Goal: Task Accomplishment & Management: Use online tool/utility

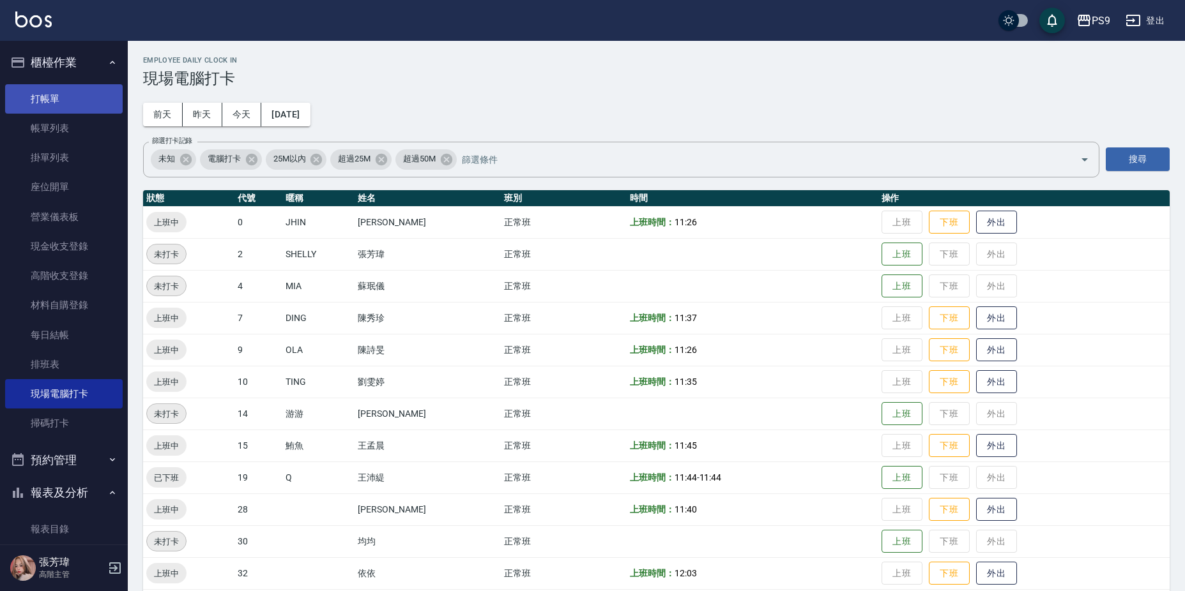
click at [40, 100] on link "打帳單" at bounding box center [64, 98] width 118 height 29
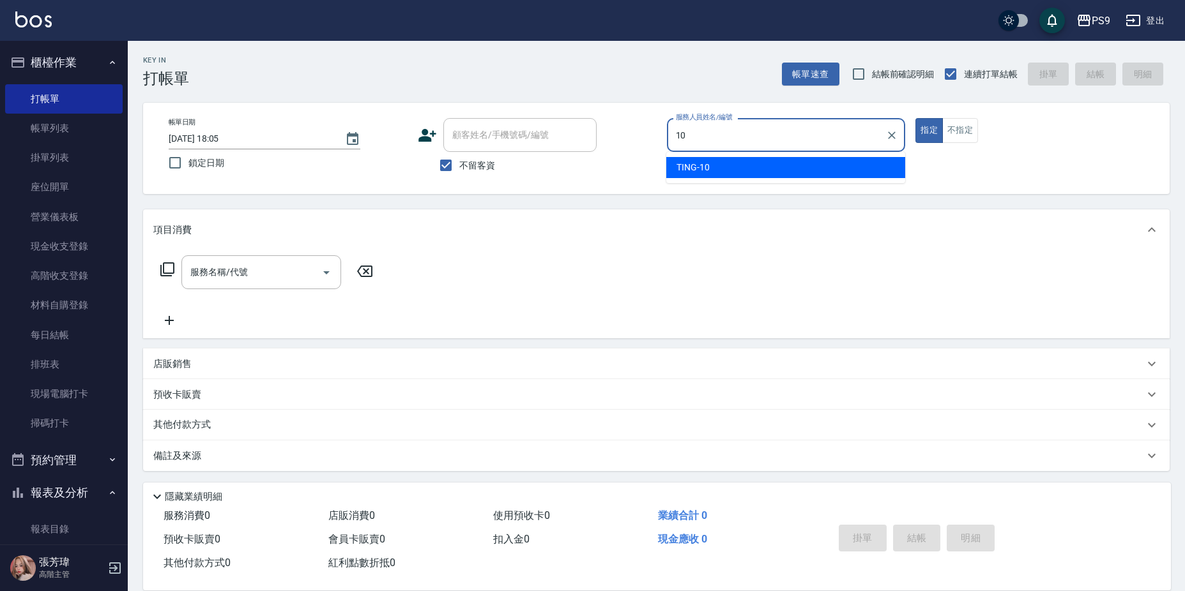
type input "TING-10"
type button "true"
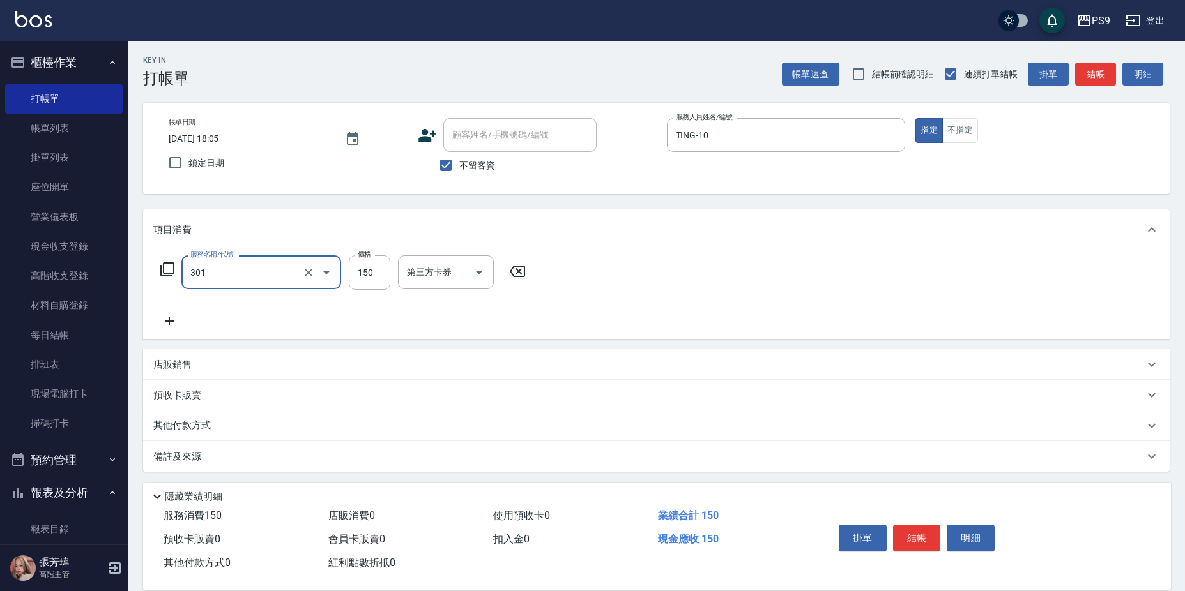
type input "剪-150(301)"
type input "350"
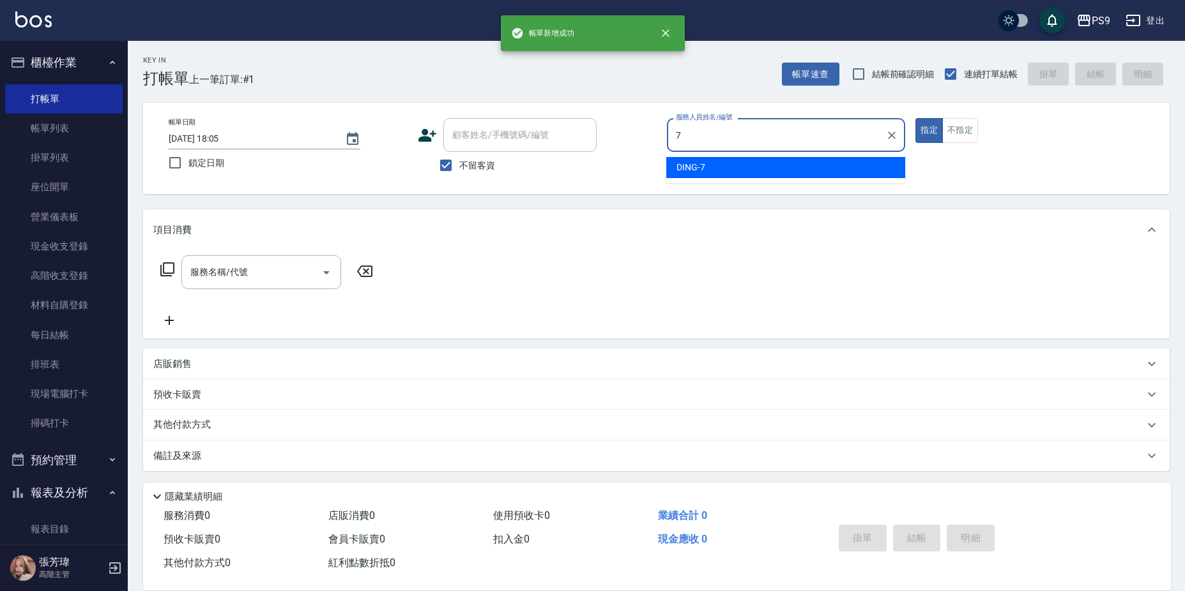
type input "DING-7"
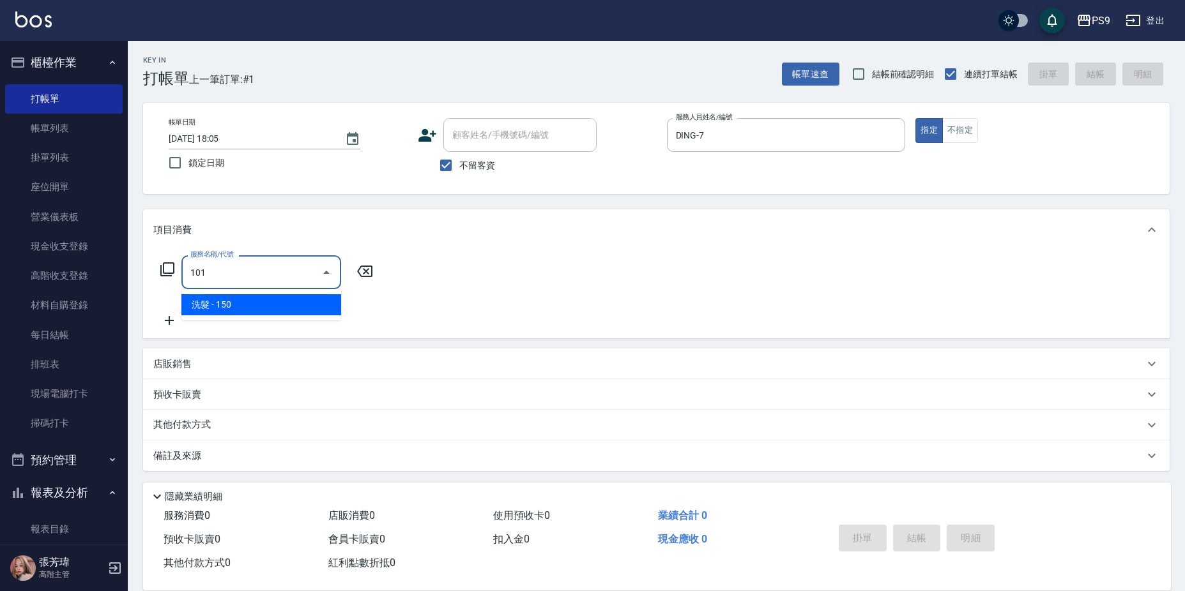
type input "洗髮(101)"
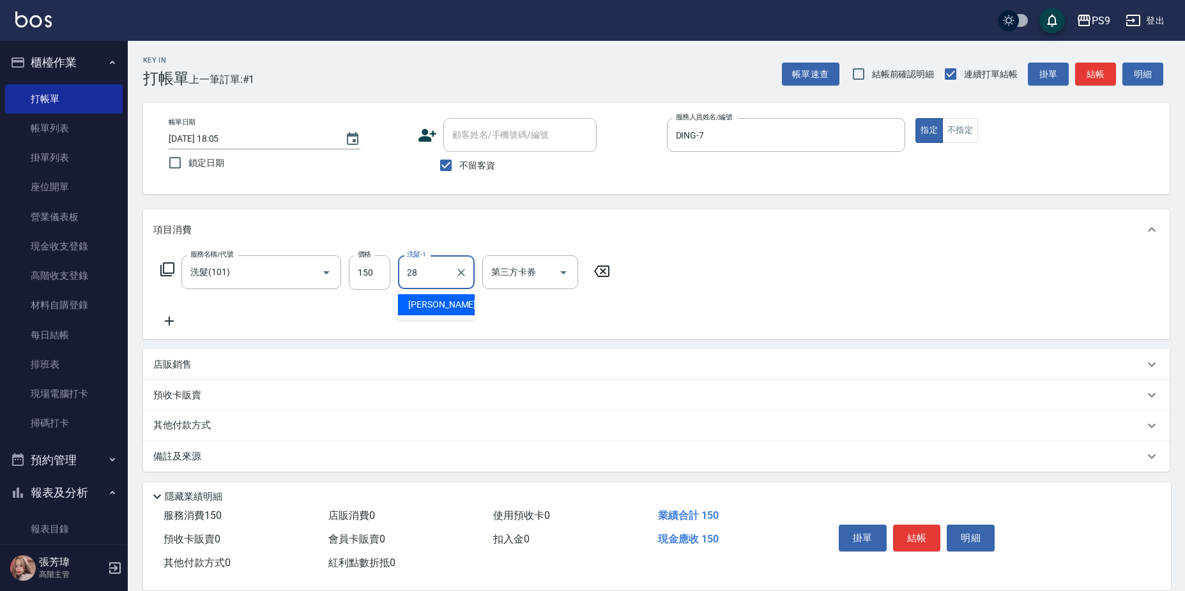
type input "[PERSON_NAME]-28"
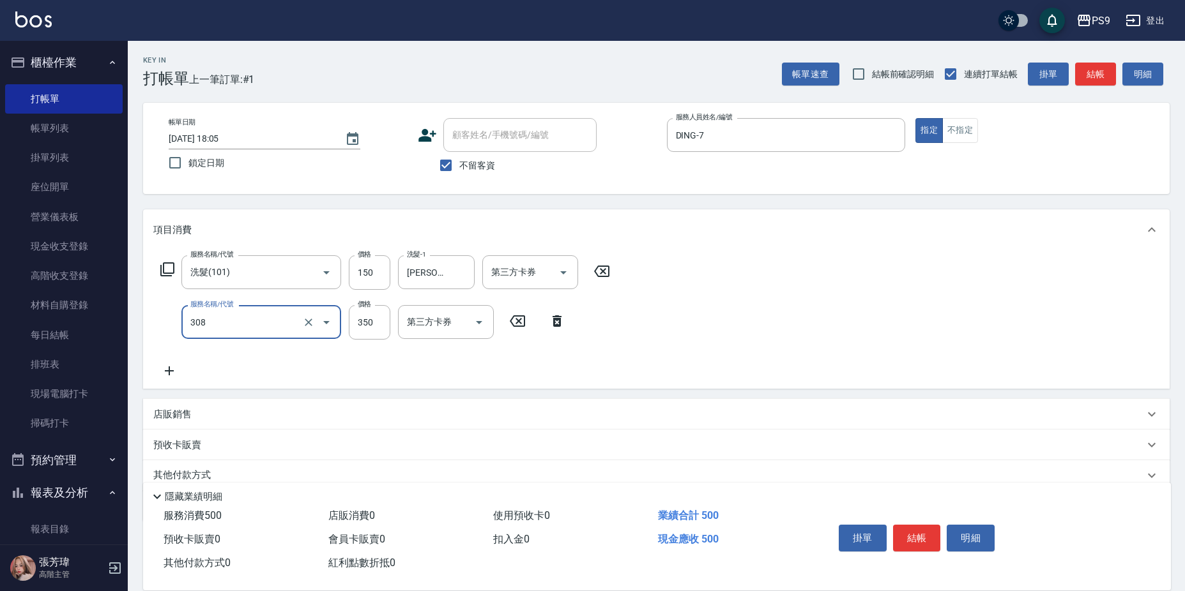
type input "剪-350(308)"
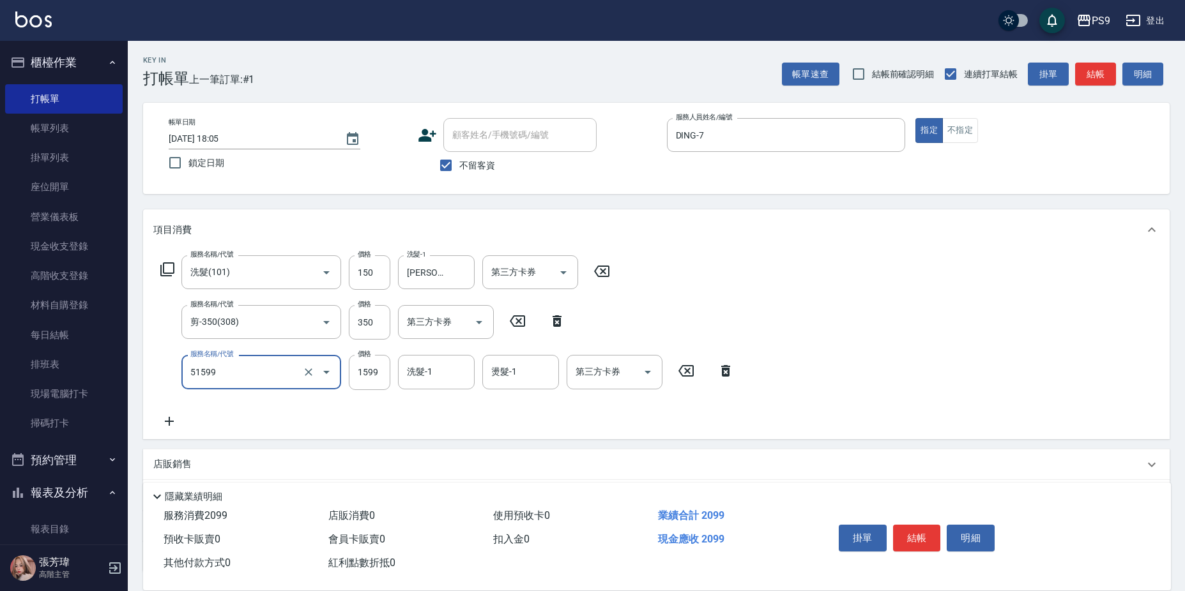
type input "燙1599(51599)"
type input "1600"
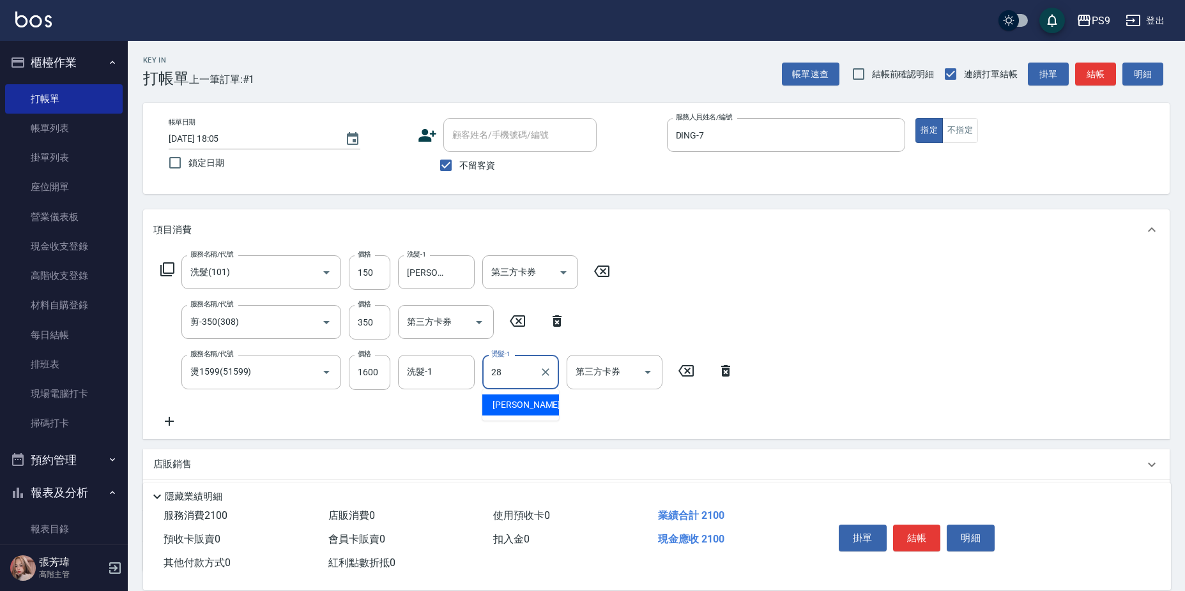
type input "[PERSON_NAME]-28"
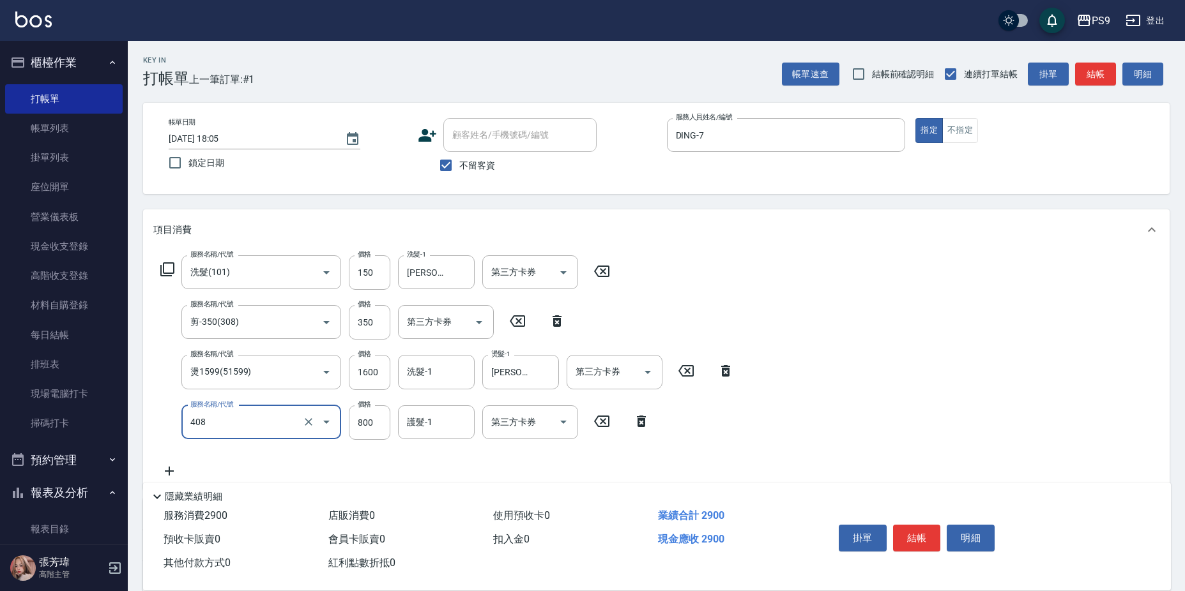
type input "貓爵護髮(408)"
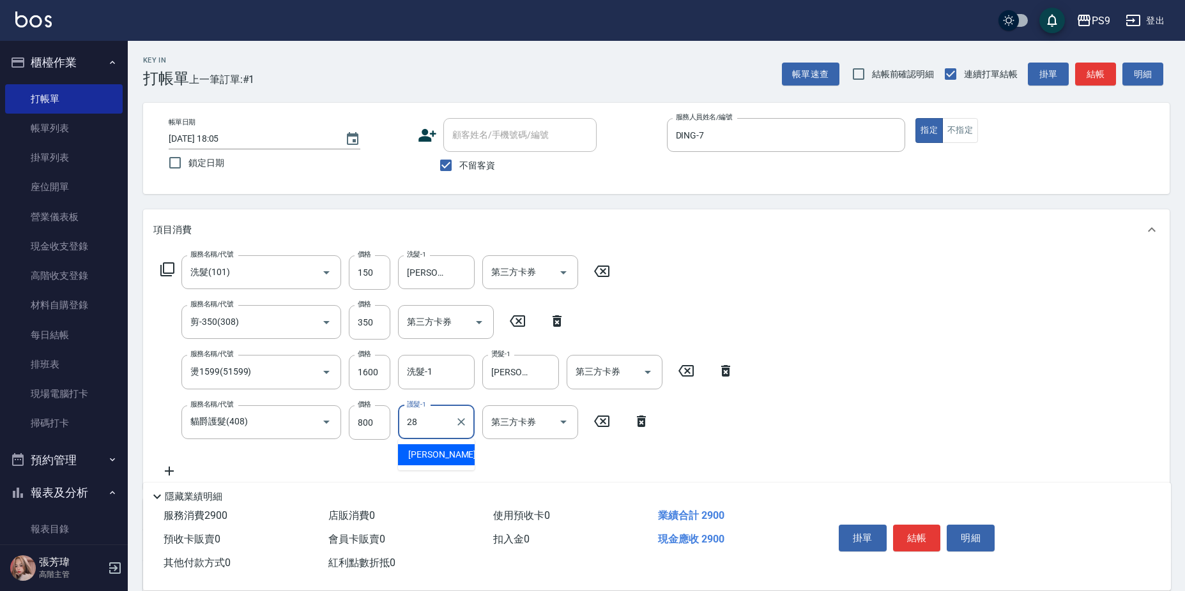
type input "[PERSON_NAME]-28"
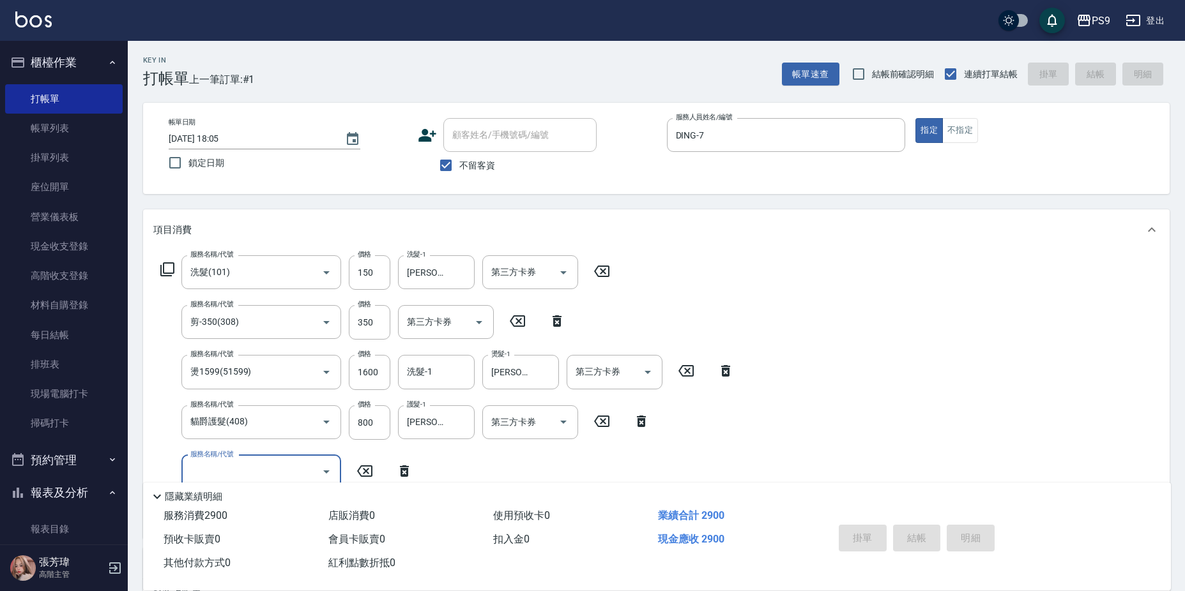
type input "[DATE] 18:06"
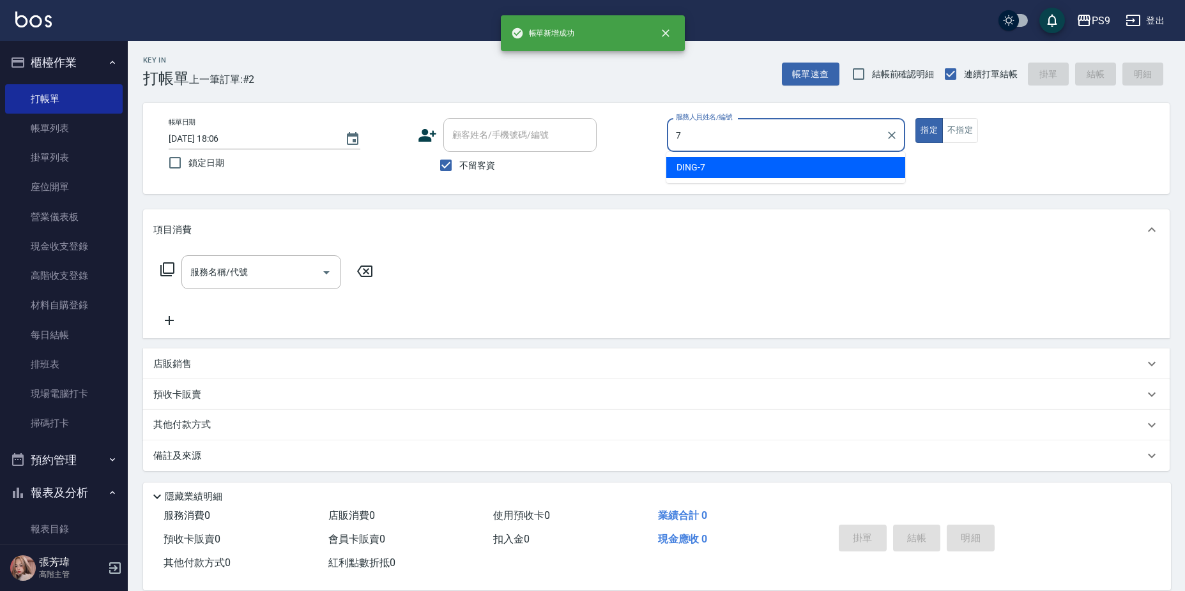
type input "DING-7"
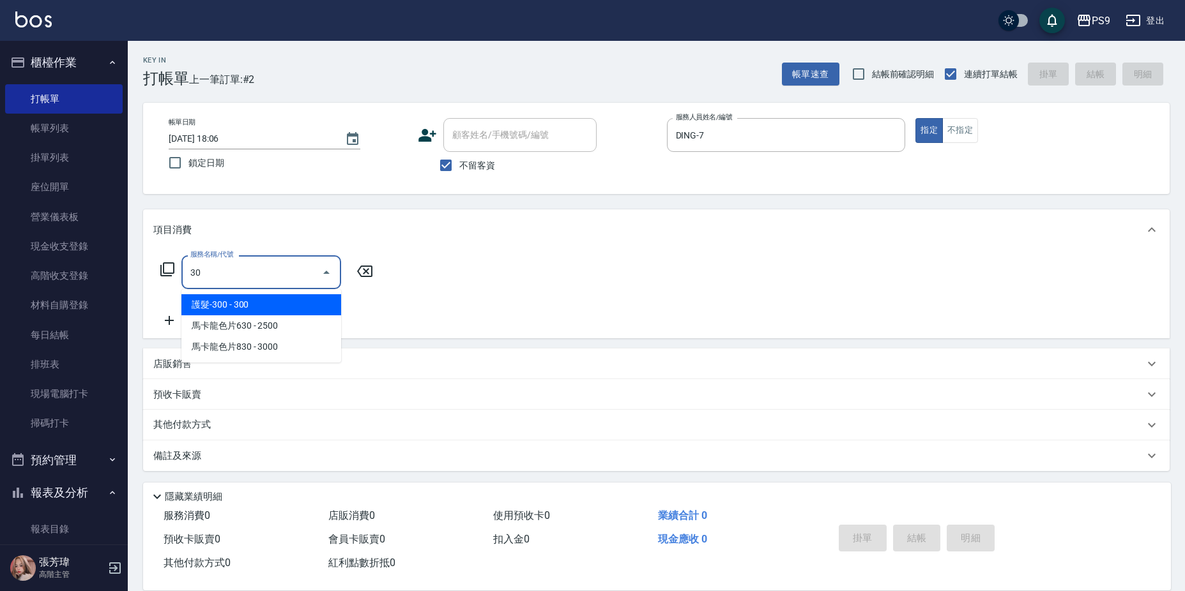
type input "3"
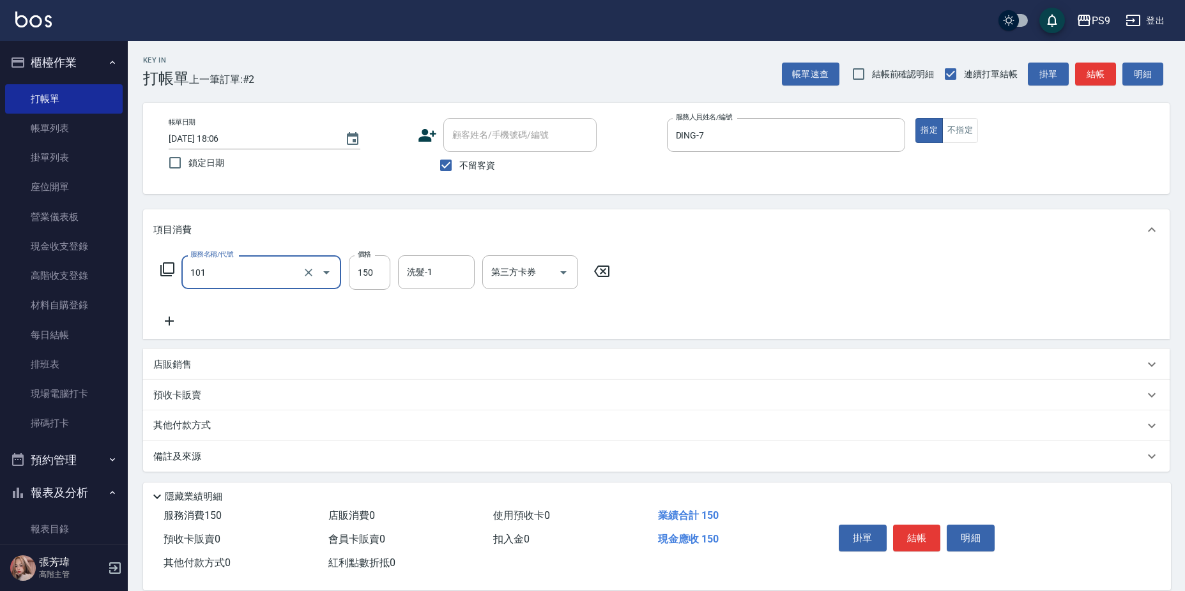
type input "洗髮(101)"
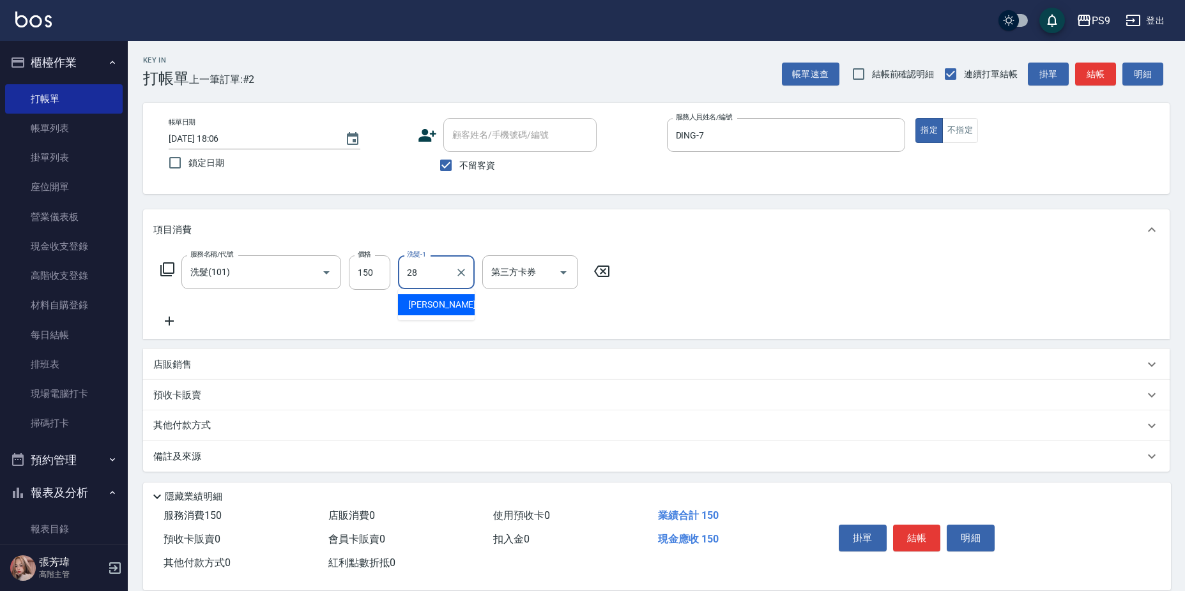
type input "[PERSON_NAME]-28"
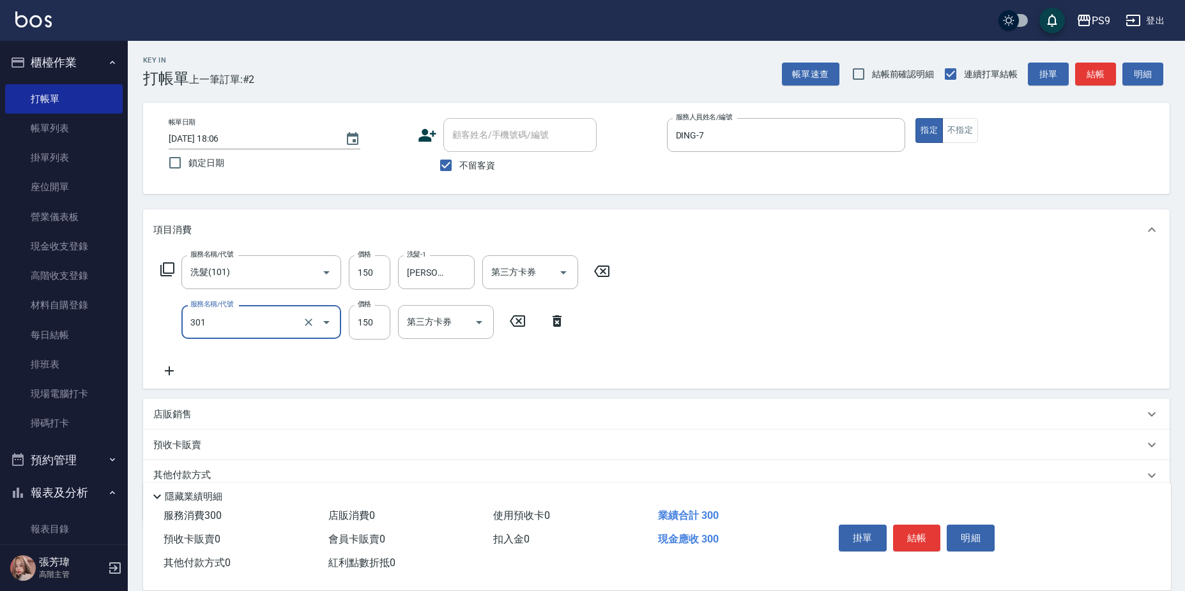
type input "剪-150(301)"
type input "200"
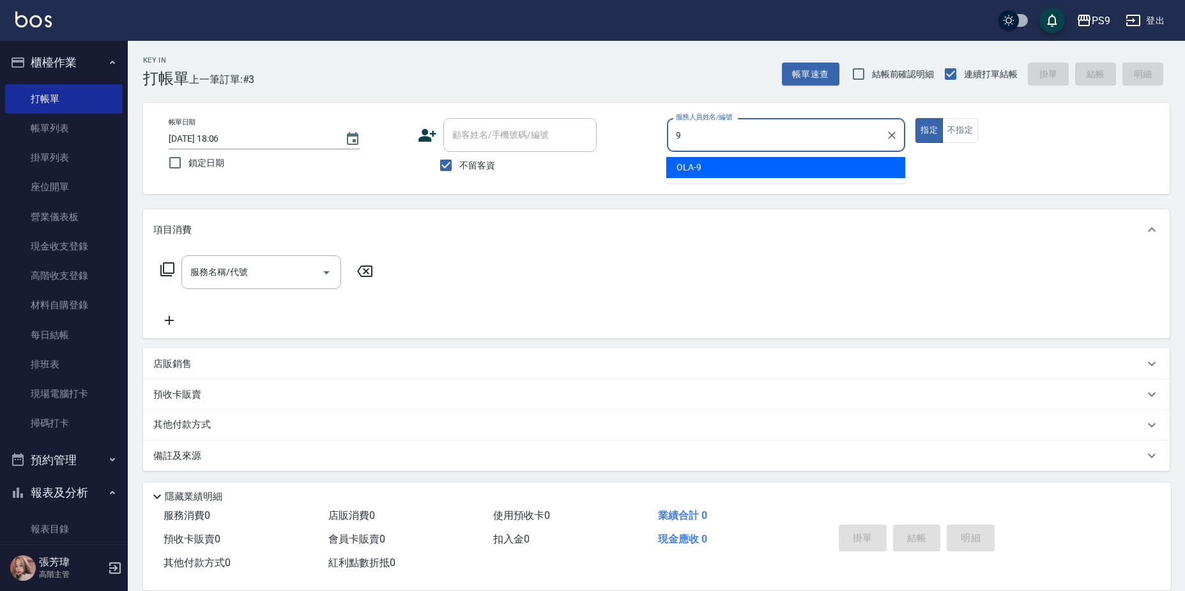
type input "OLA-9"
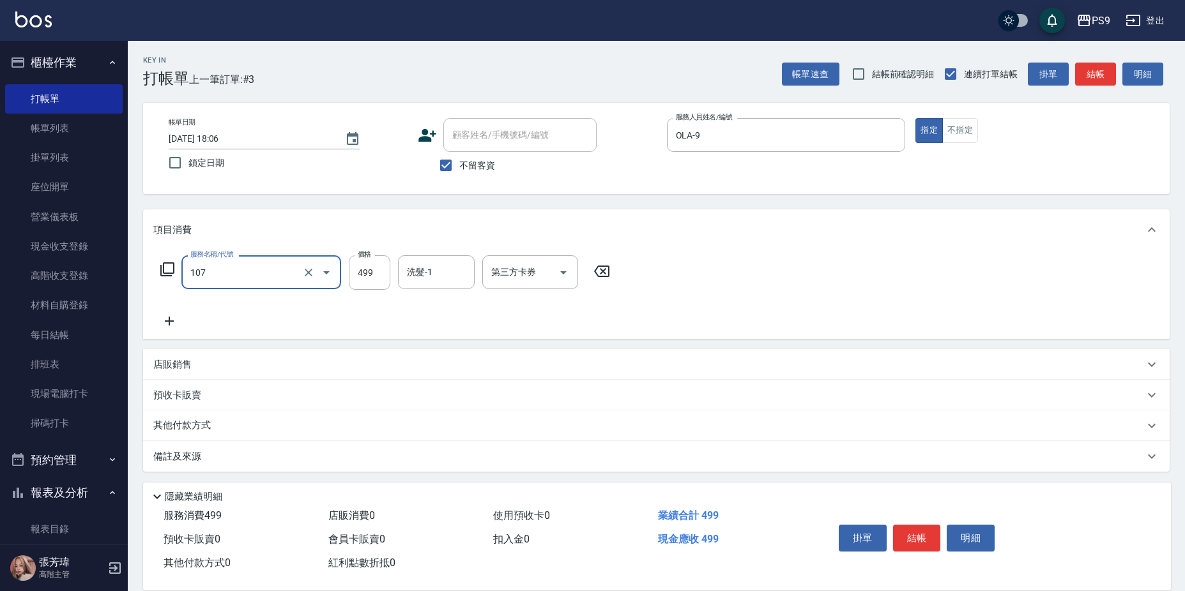
type input "舒活(107)"
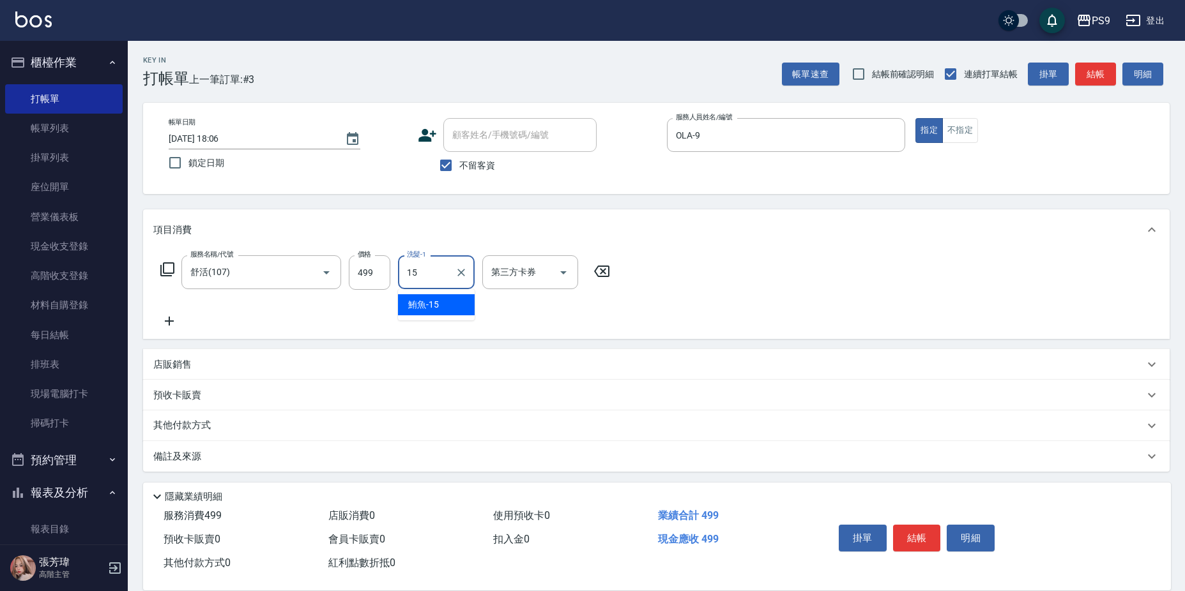
type input "鮪魚-15"
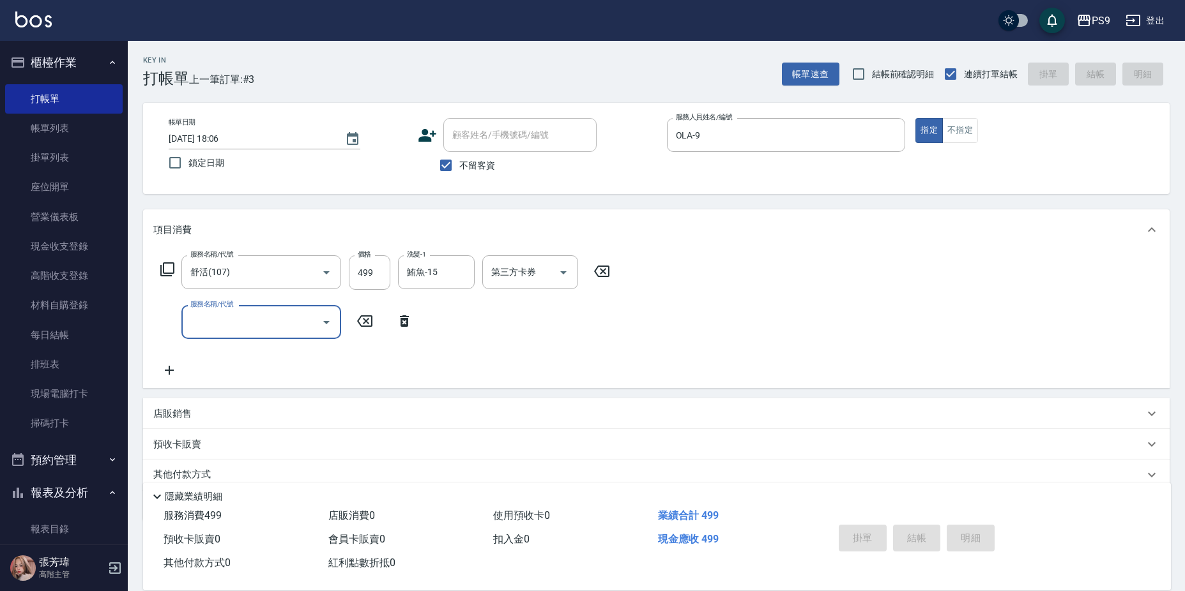
type input "[DATE] 18:07"
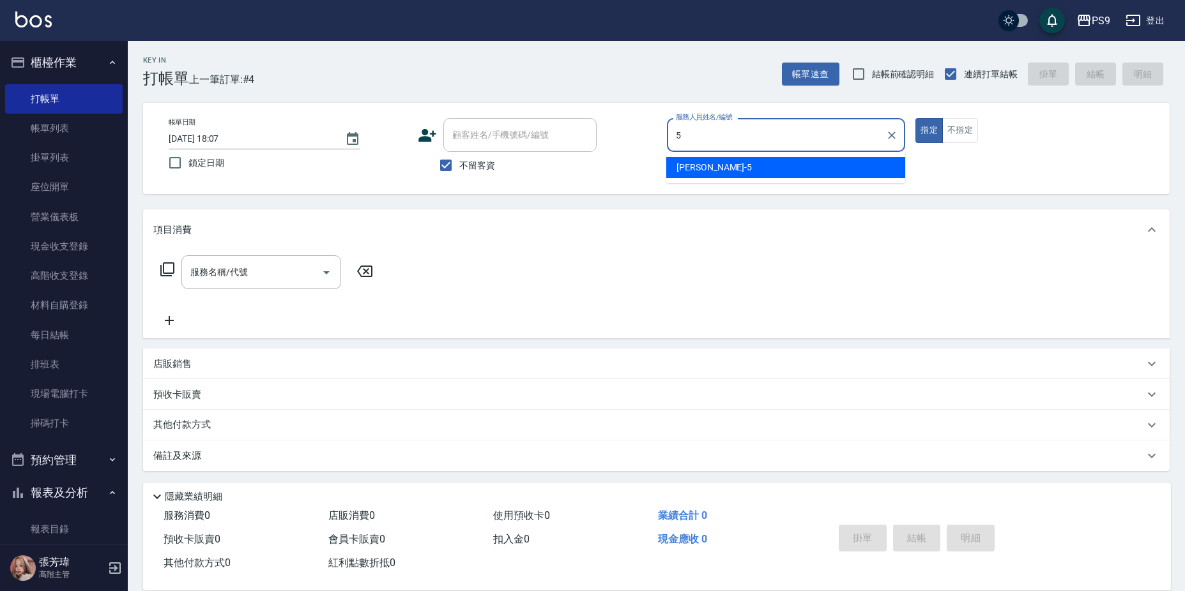
type input "[PERSON_NAME]-5"
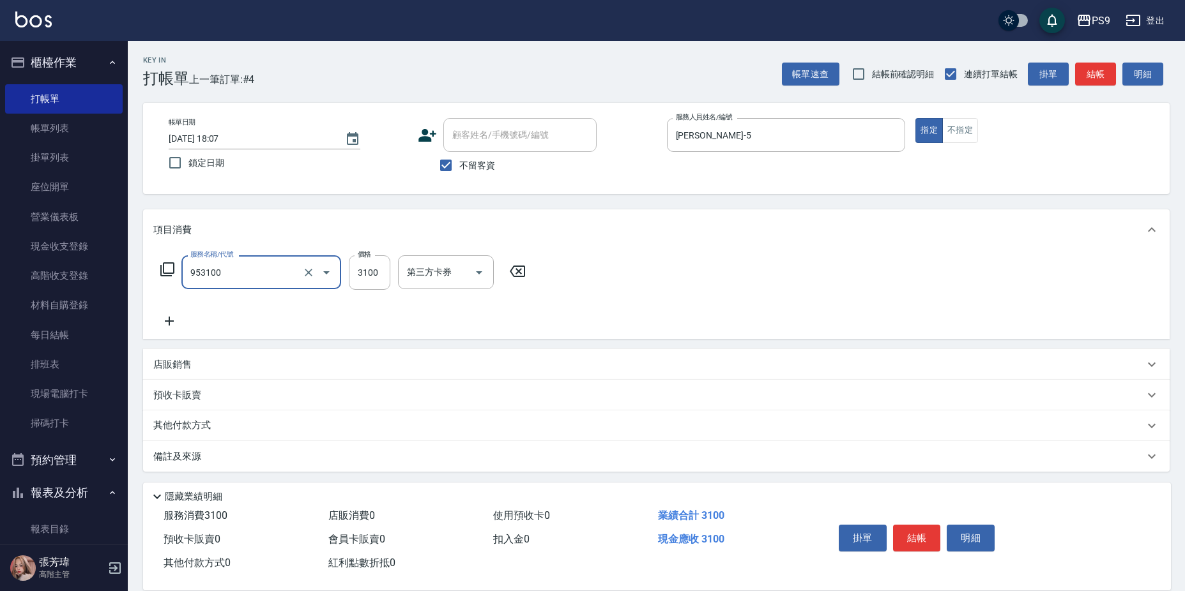
type input "過年-燙A(953100)"
type input "3000"
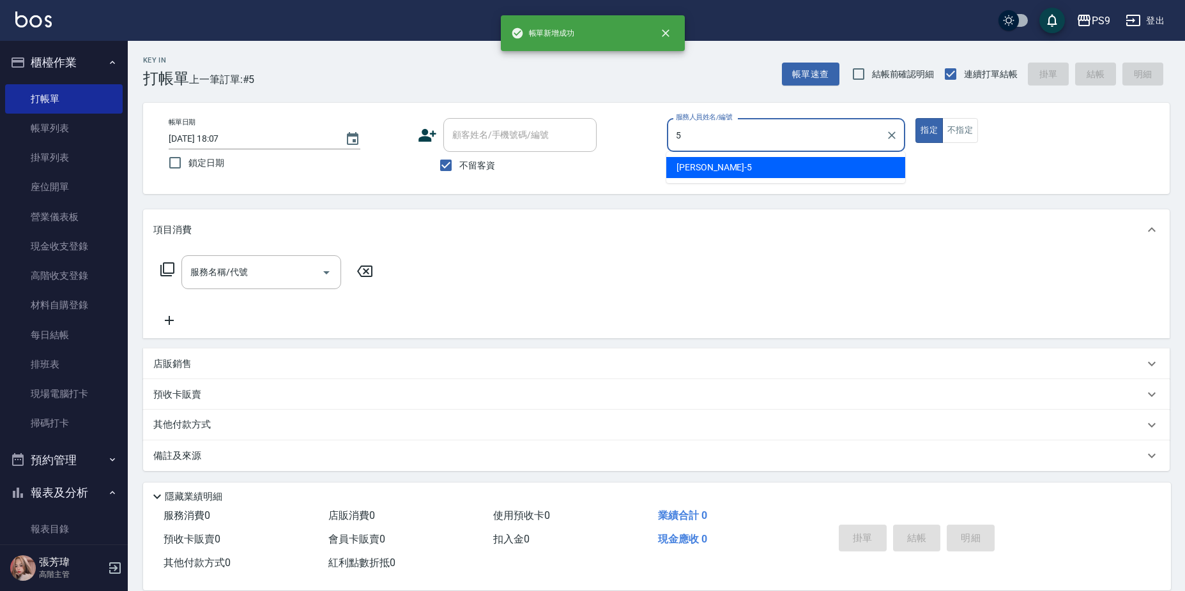
type input "[PERSON_NAME]-5"
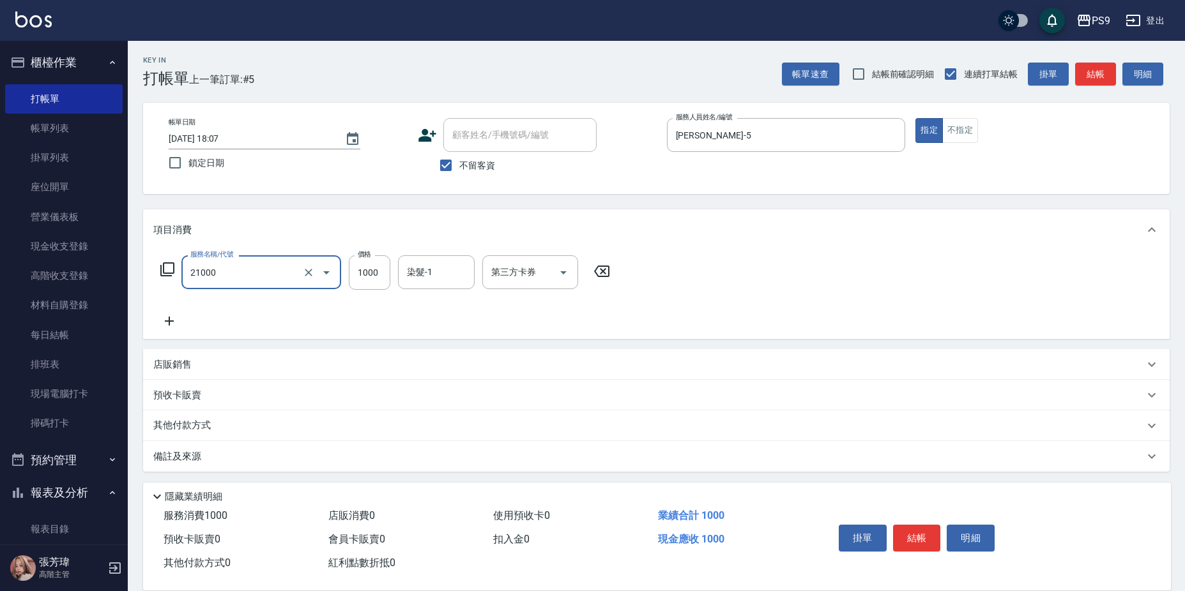
type input "染髮1000(21000)"
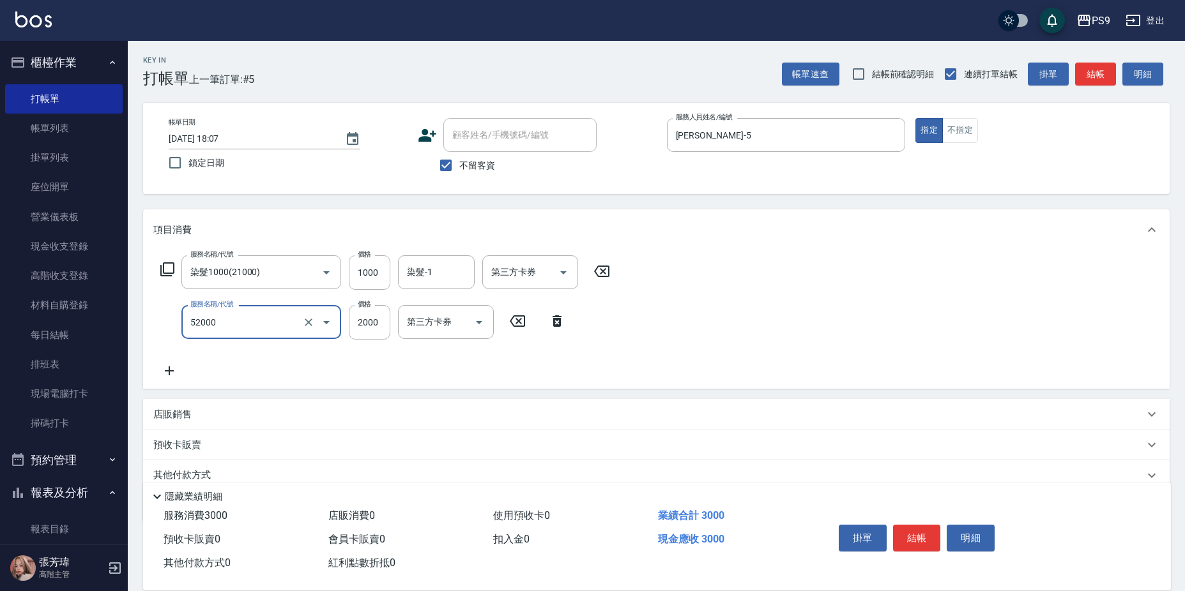
type input "燙髮2000(52000)"
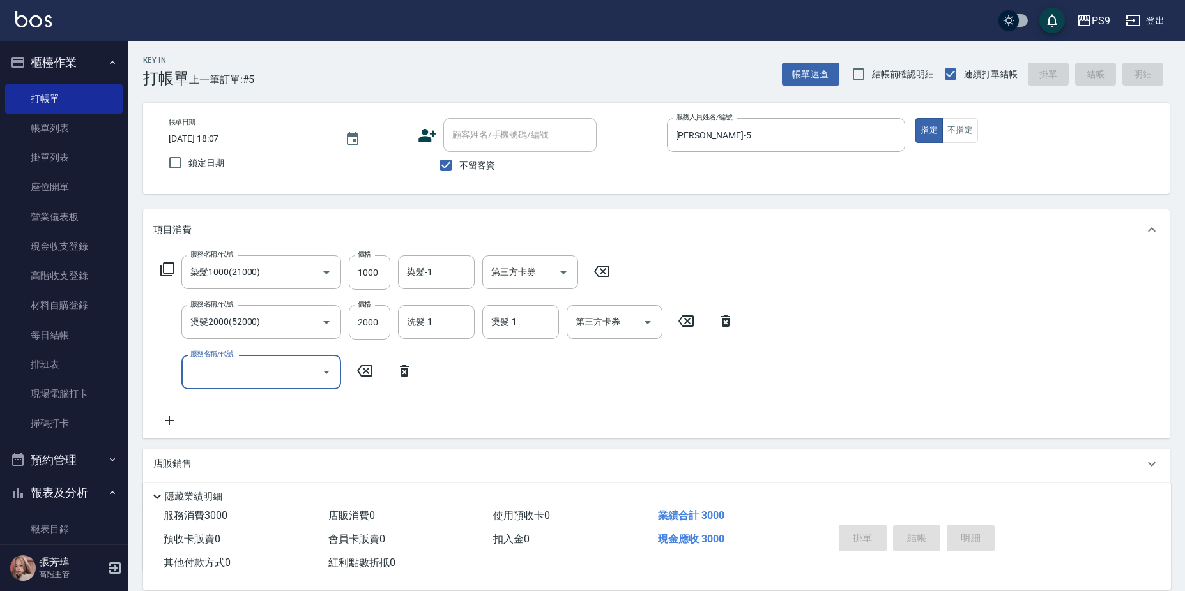
type input "[DATE] 18:08"
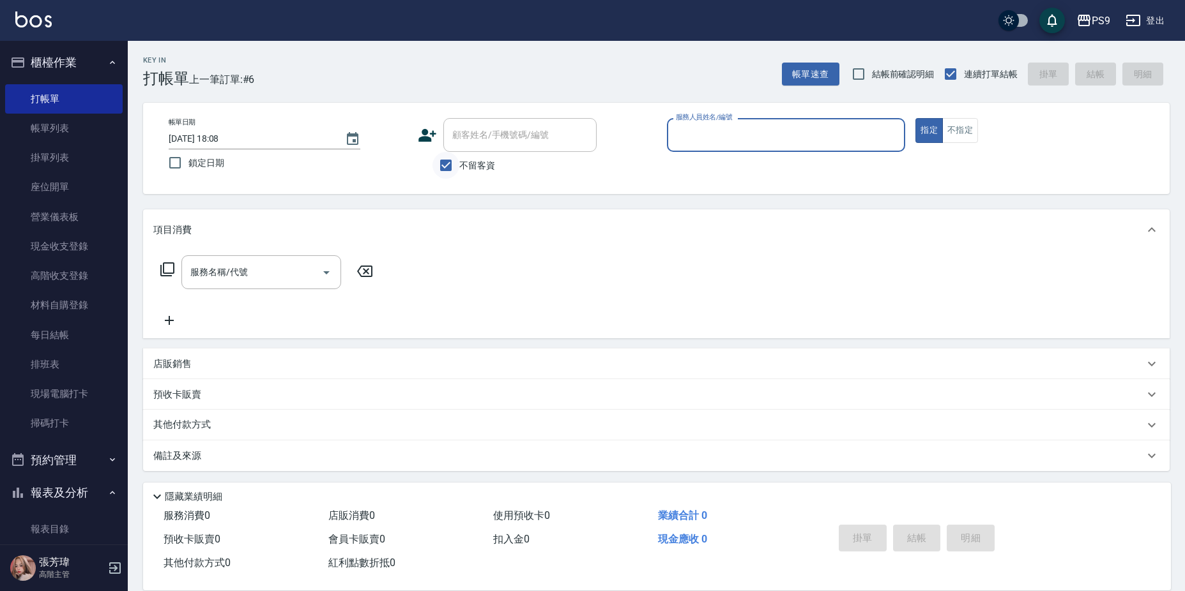
click at [459, 169] on input "不留客資" at bounding box center [445, 165] width 27 height 27
checkbox input "false"
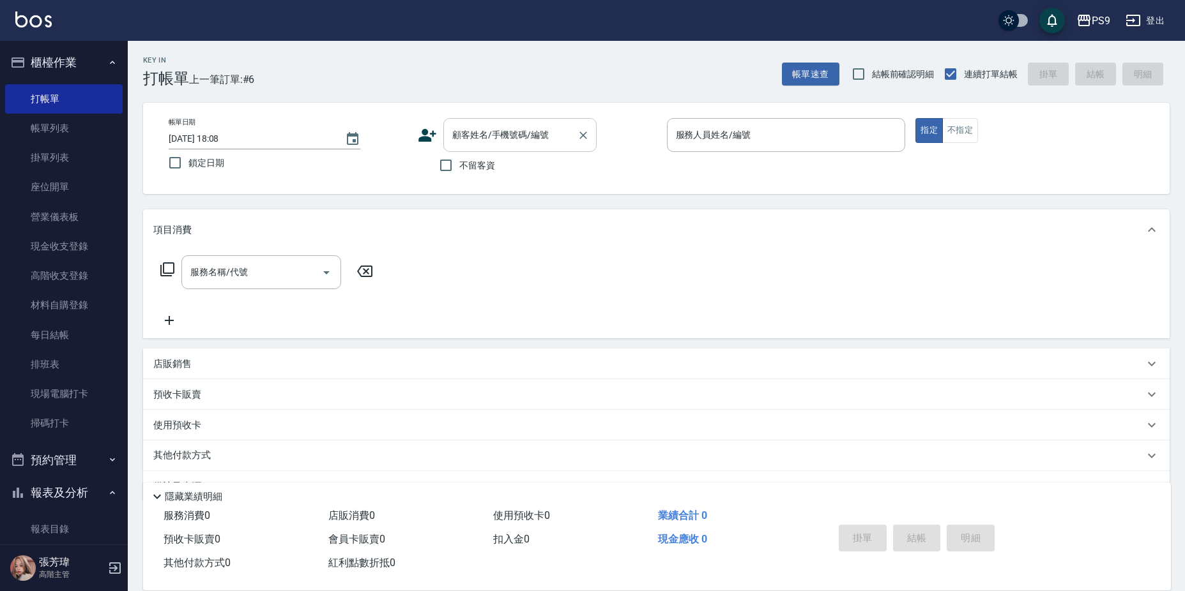
click at [482, 120] on div "顧客姓名/手機號碼/編號" at bounding box center [519, 135] width 153 height 34
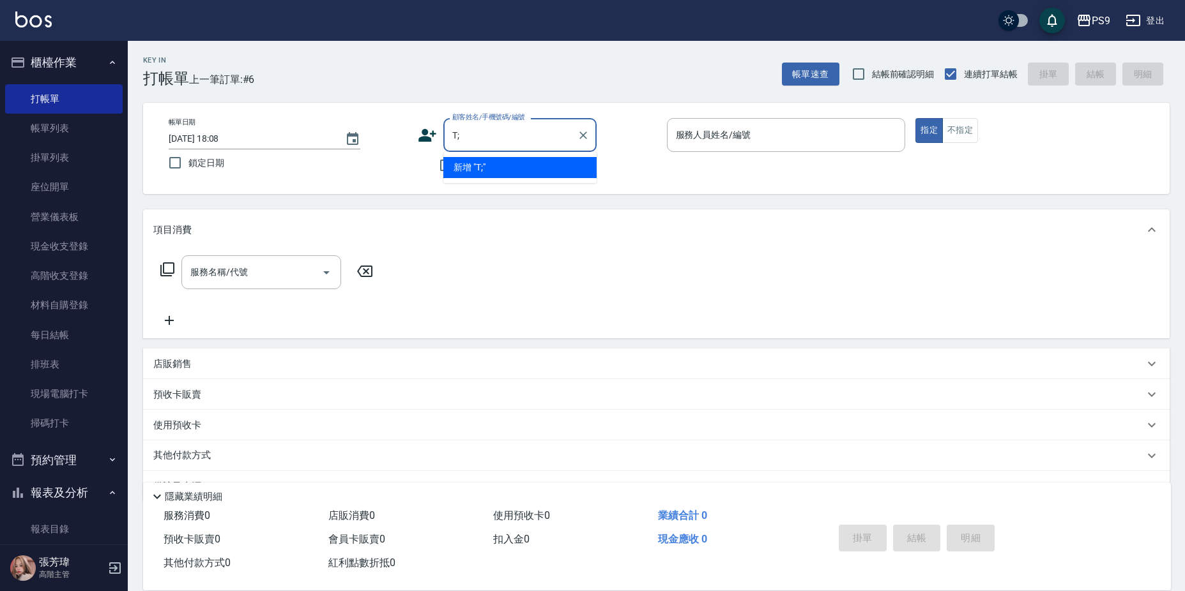
type input "T"
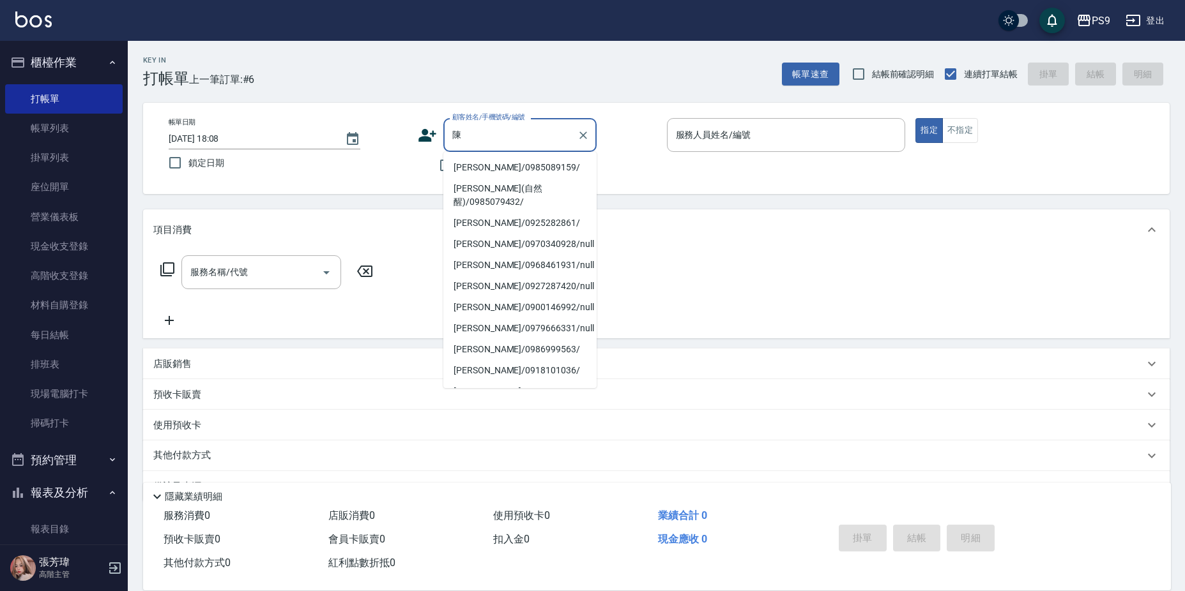
click at [509, 169] on li "[PERSON_NAME]/0985089159/" at bounding box center [519, 167] width 153 height 21
type input "[PERSON_NAME]/0985089159/"
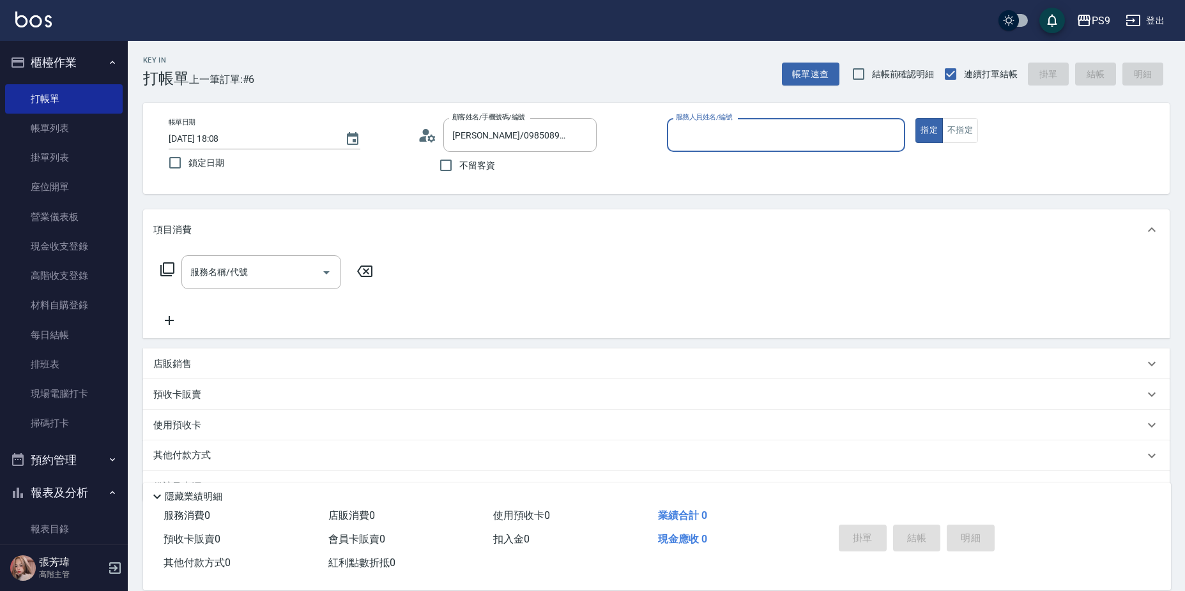
type input "JHIN-0"
click at [915, 118] on button "指定" at bounding box center [928, 130] width 27 height 25
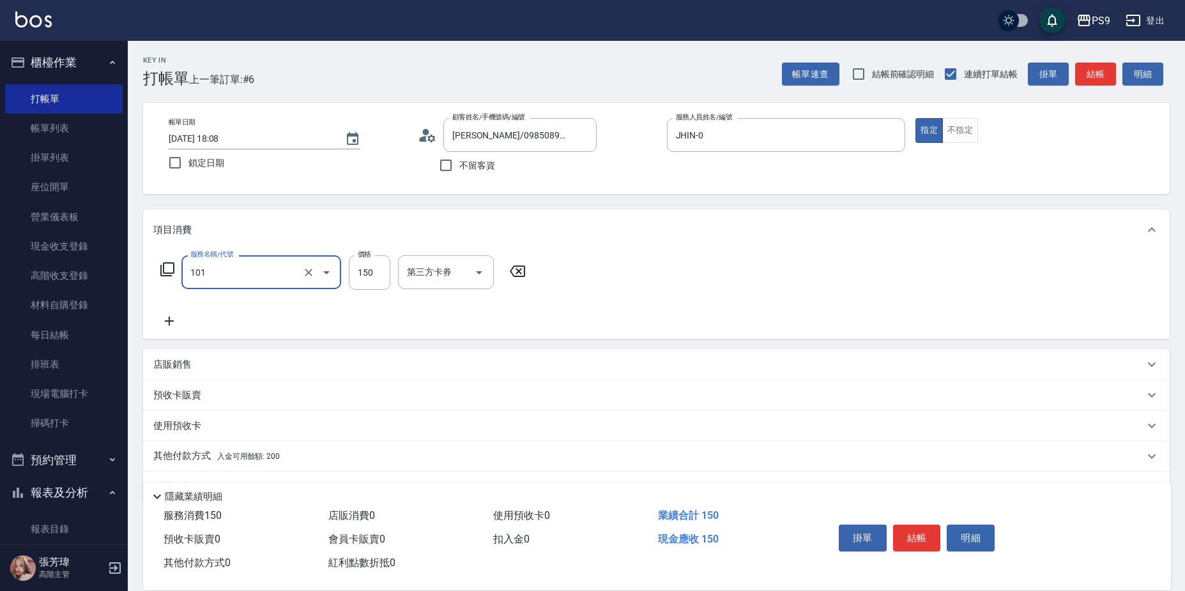
type input "洗髮(101)"
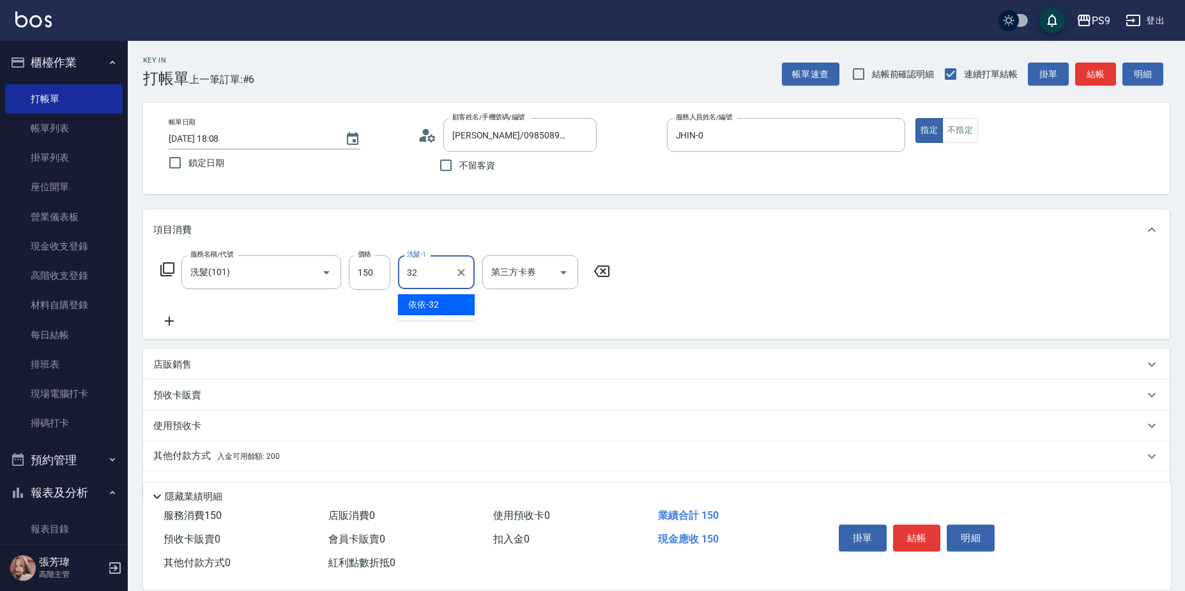
type input "依依-32"
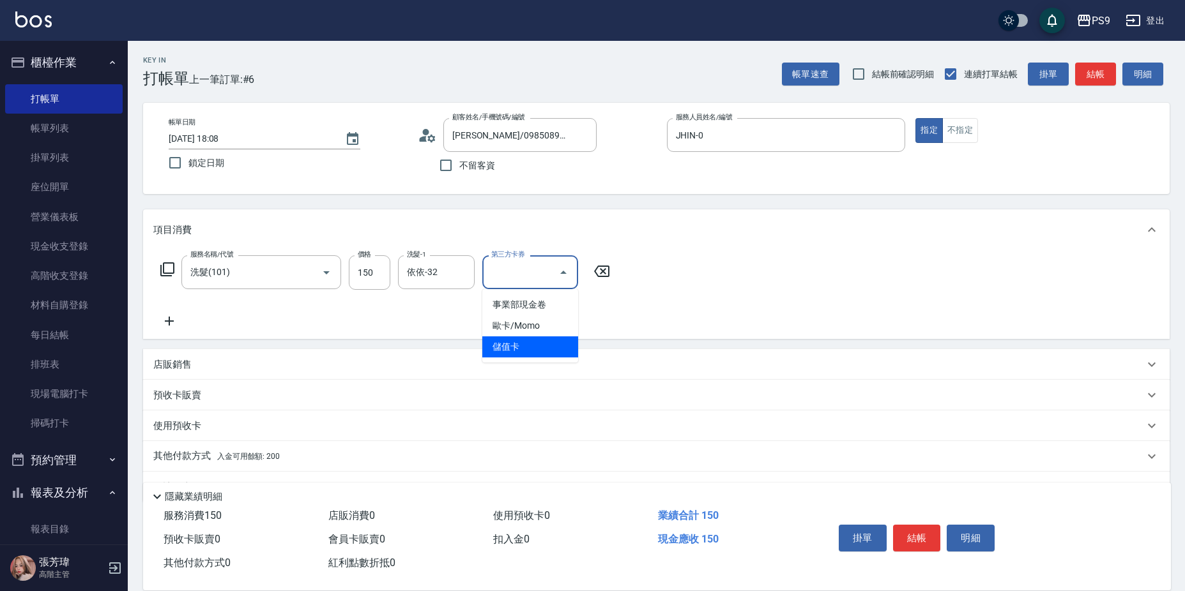
type input "儲值卡"
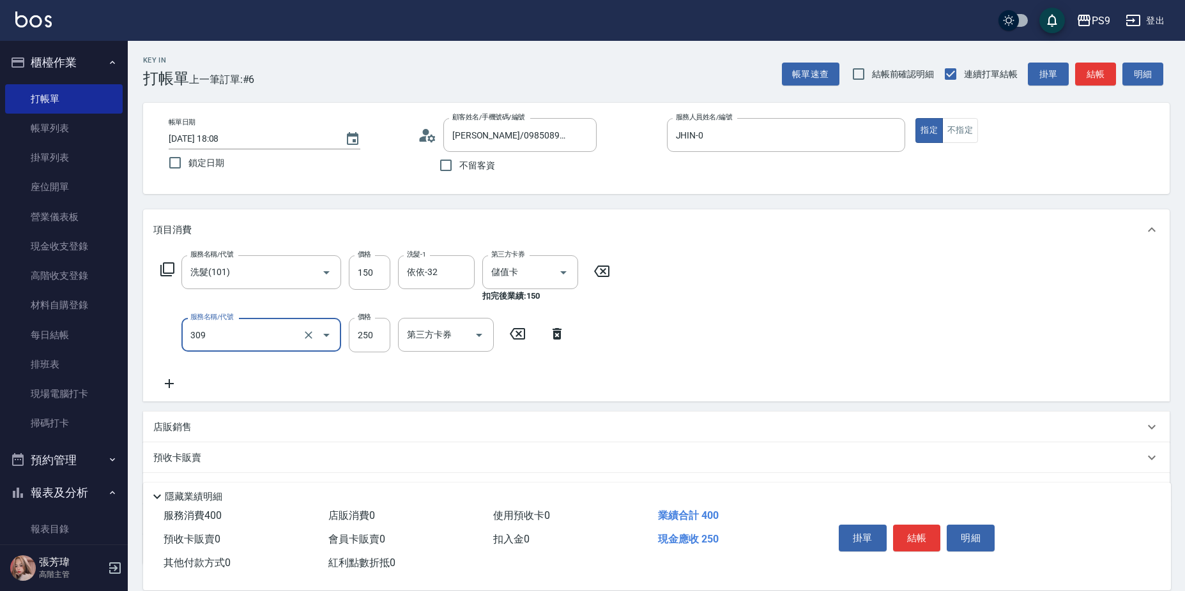
type input "剪-250(309)"
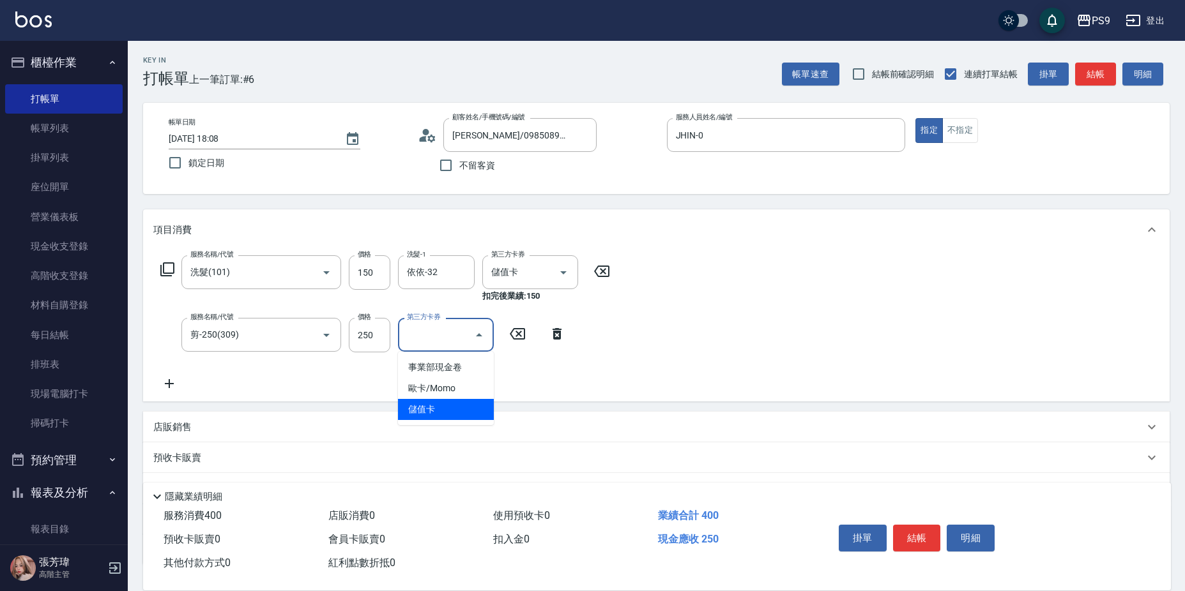
type input "儲值卡"
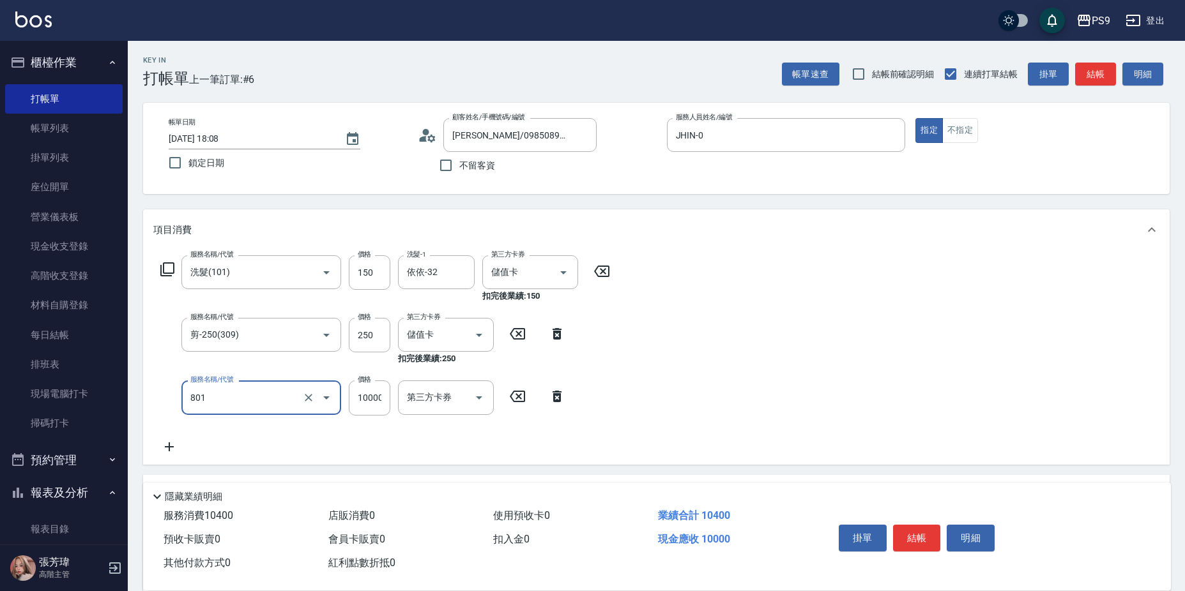
type input "頂級豪華OVC1(801)"
type input "3000"
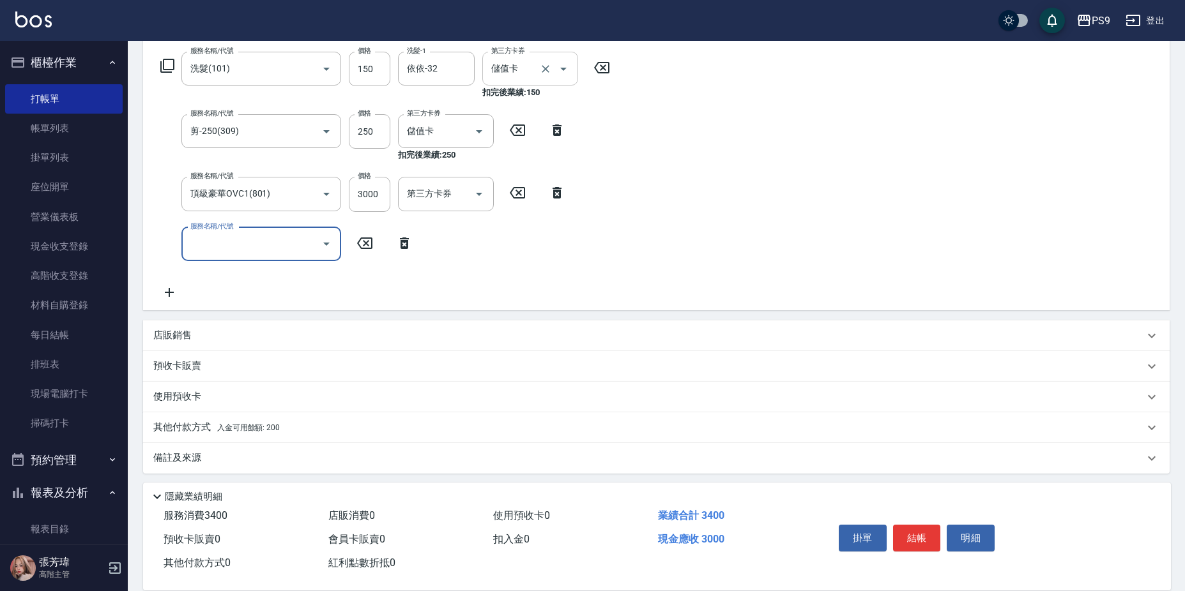
scroll to position [209, 0]
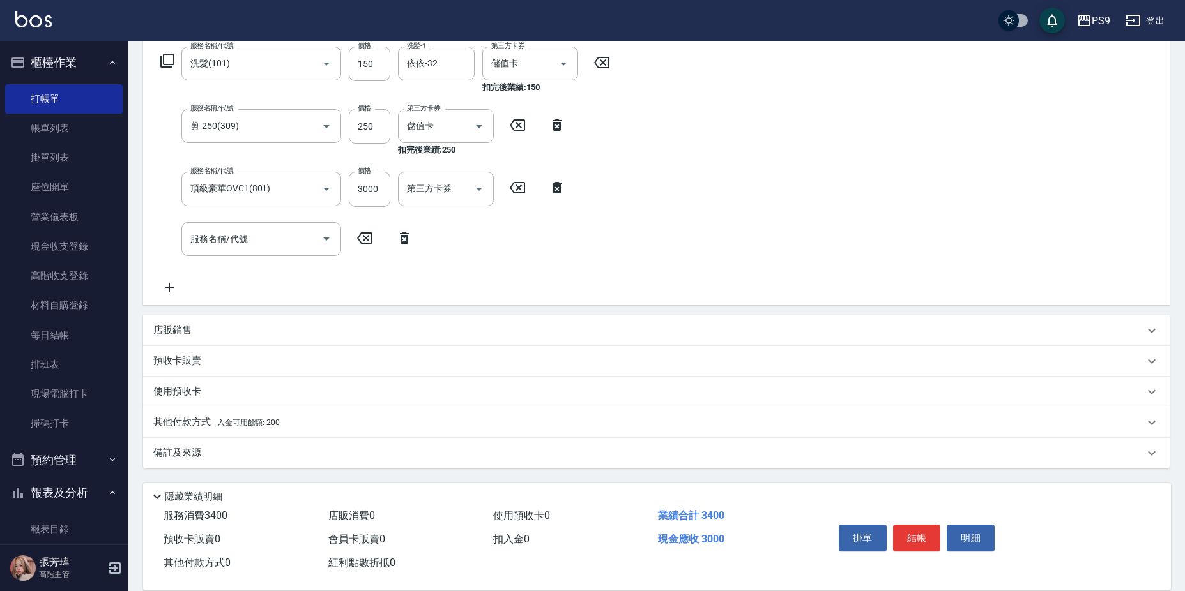
click at [287, 430] on div "其他付款方式 入金可用餘額: 200" at bounding box center [656, 422] width 1026 height 31
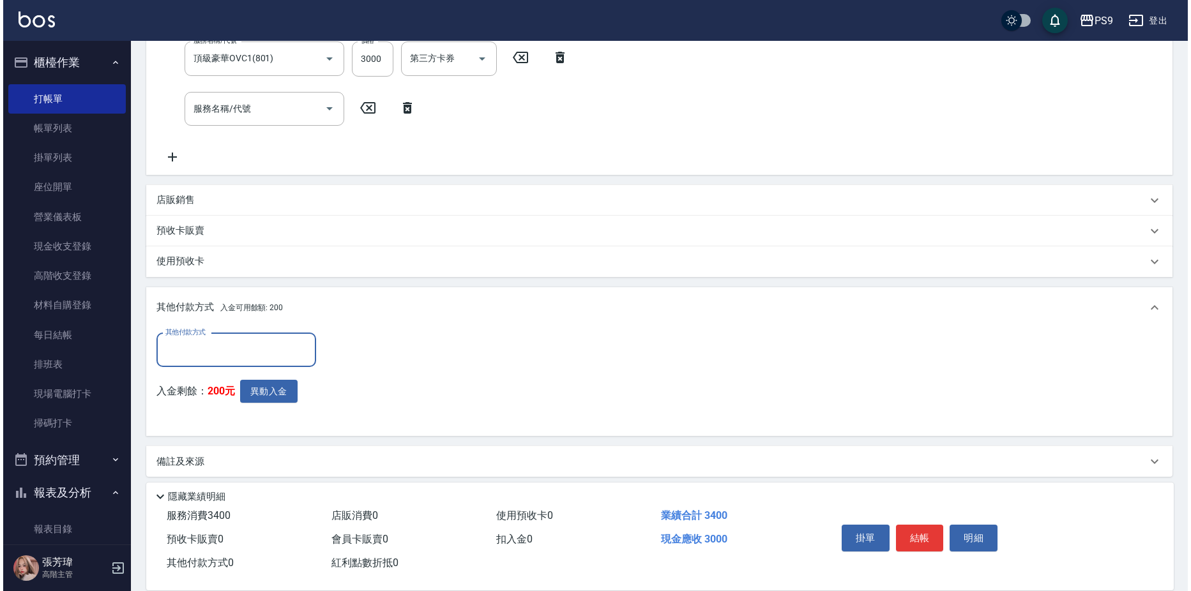
scroll to position [340, 0]
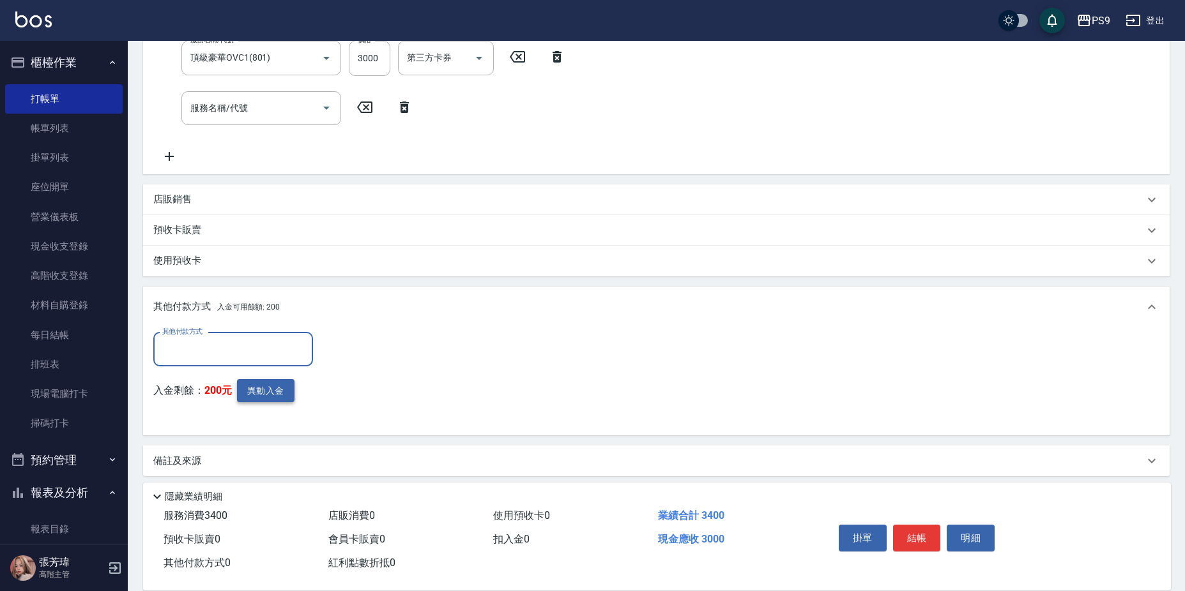
click at [277, 396] on button "異動入金" at bounding box center [265, 391] width 57 height 24
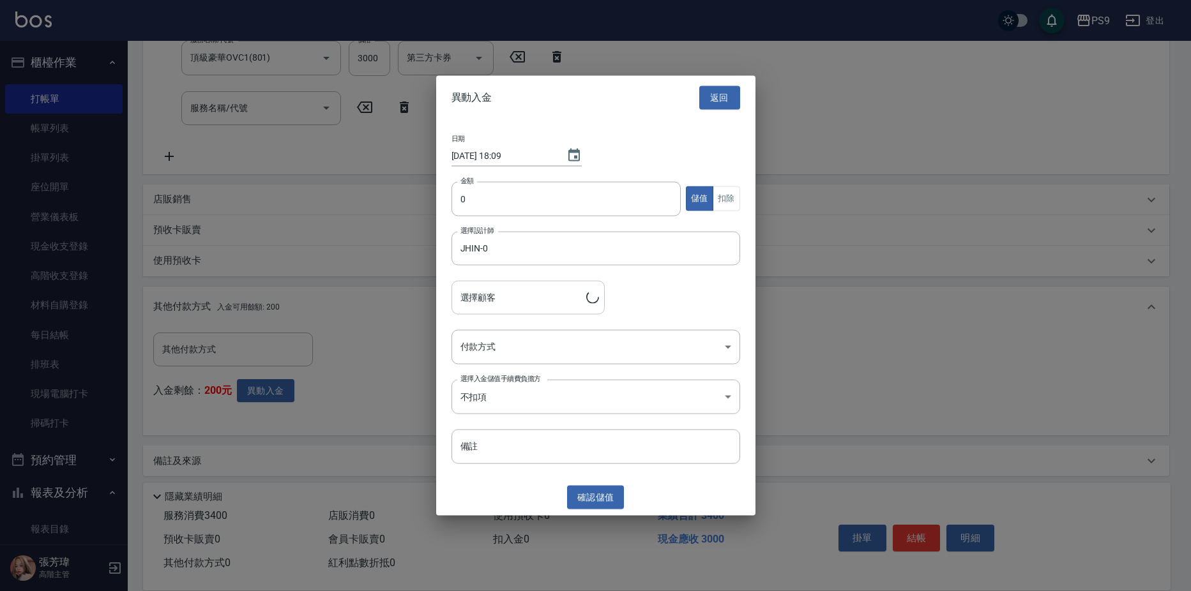
type input "[PERSON_NAME]/0985089159/"
type input "30000"
click at [505, 328] on div "日期 [DATE] 18:09 金額 30000 金額 儲值 扣除 選擇設計師 JHIN-0 選擇設計師 選擇顧客 [PERSON_NAME]/0985089…" at bounding box center [595, 299] width 319 height 360
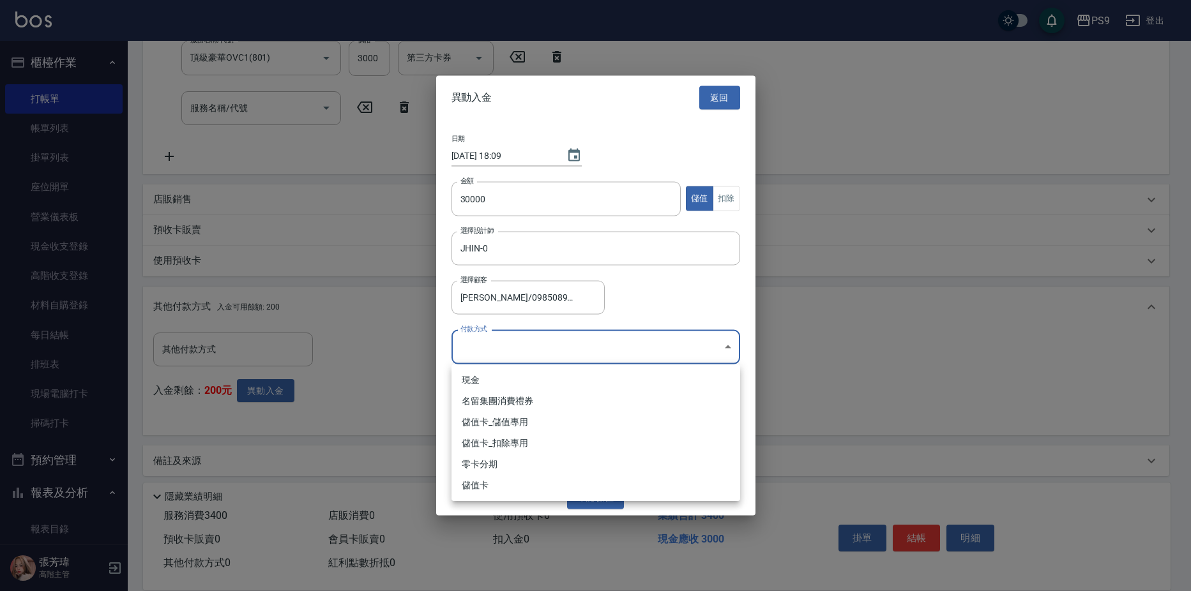
click at [503, 348] on body "PS9 登出 櫃檯作業 打帳單 帳單列表 掛單列表 座位開單 營業儀表板 現金收支登錄 高階收支登錄 材料自購登錄 每日結帳 排班表 現場電腦打卡 掃碼打卡 …" at bounding box center [595, 129] width 1191 height 939
click at [502, 422] on li "儲值卡_儲值專用" at bounding box center [596, 422] width 289 height 21
type input "儲值卡_儲值專用"
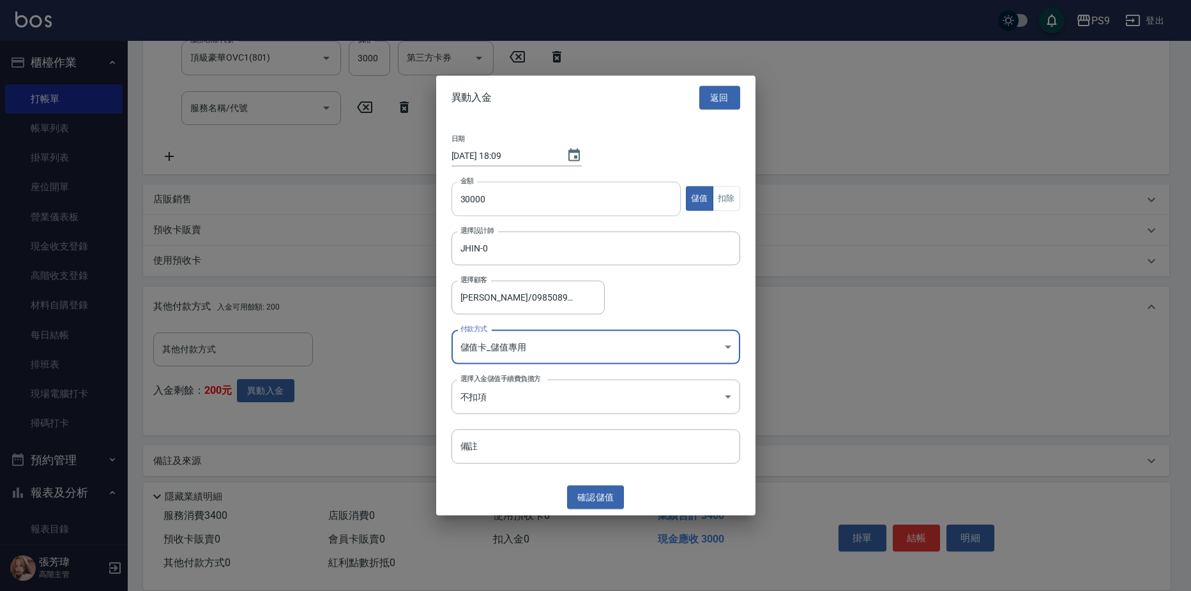
click at [497, 199] on input "30000" at bounding box center [567, 198] width 230 height 34
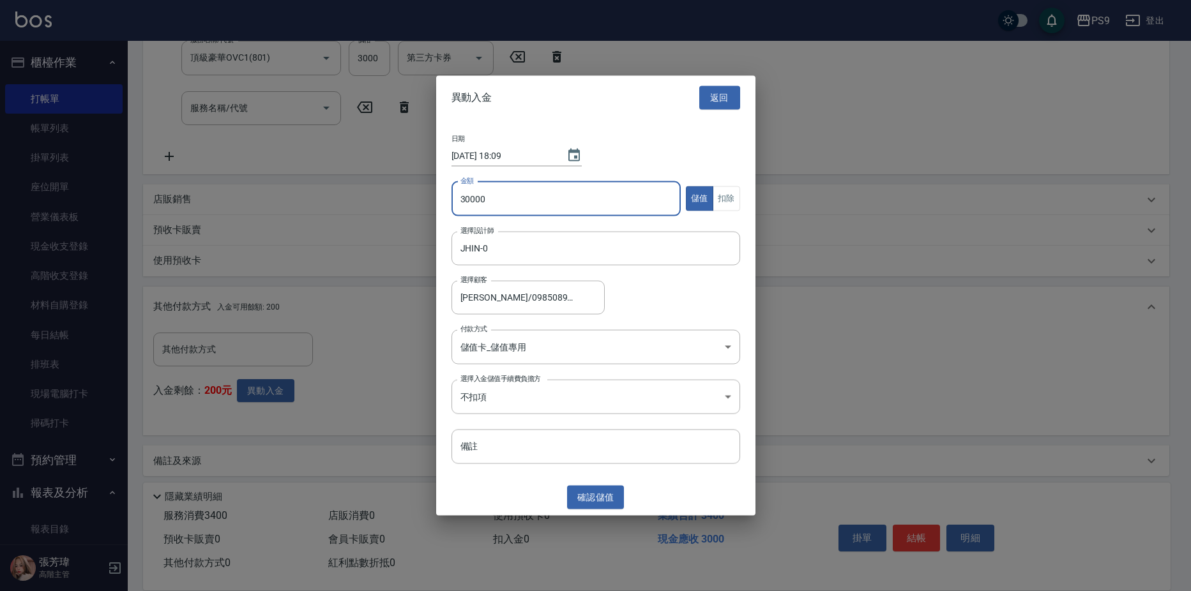
click at [498, 208] on input "30000" at bounding box center [567, 198] width 230 height 34
click at [505, 195] on input "30000" at bounding box center [567, 198] width 230 height 34
drag, startPoint x: 478, startPoint y: 192, endPoint x: 495, endPoint y: 202, distance: 20.4
click at [477, 193] on input "30000" at bounding box center [567, 198] width 230 height 34
click at [555, 199] on input "30000" at bounding box center [567, 198] width 230 height 34
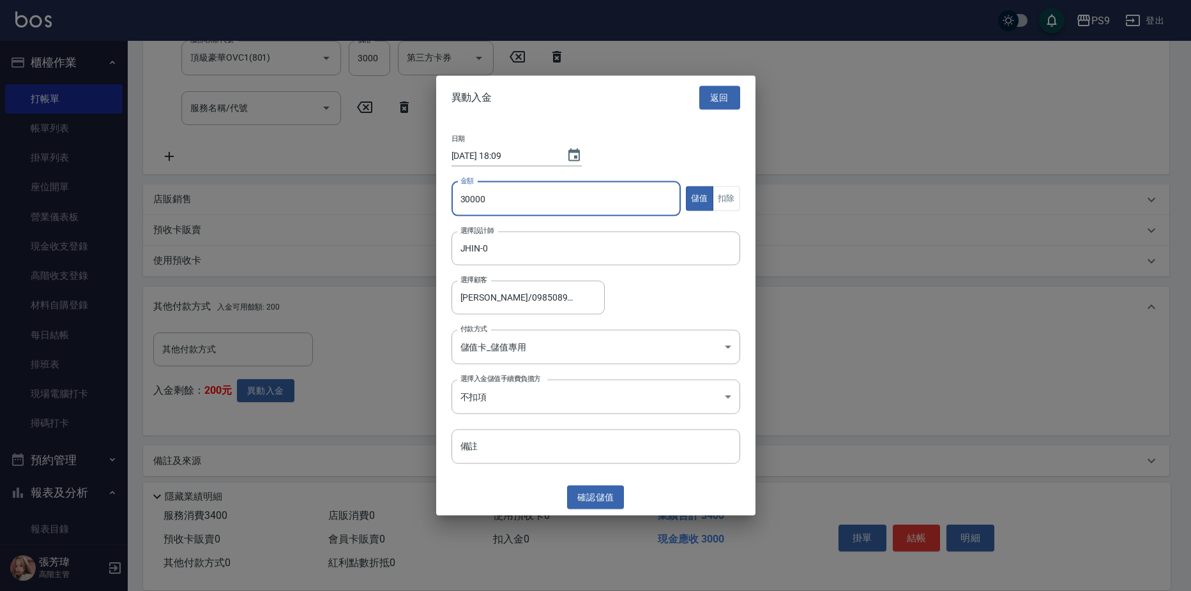
click at [669, 368] on div "日期 [DATE] 18:09 金額 30000 金額 儲值 扣除 選擇設計師 JHIN-0 選擇設計師 選擇顧客 [PERSON_NAME]/0985089…" at bounding box center [595, 299] width 319 height 360
click at [572, 193] on input "30000" at bounding box center [567, 198] width 230 height 34
click at [570, 195] on input "30000" at bounding box center [567, 198] width 230 height 34
type input "3000"
click at [597, 502] on button "確認 儲值" at bounding box center [595, 498] width 57 height 24
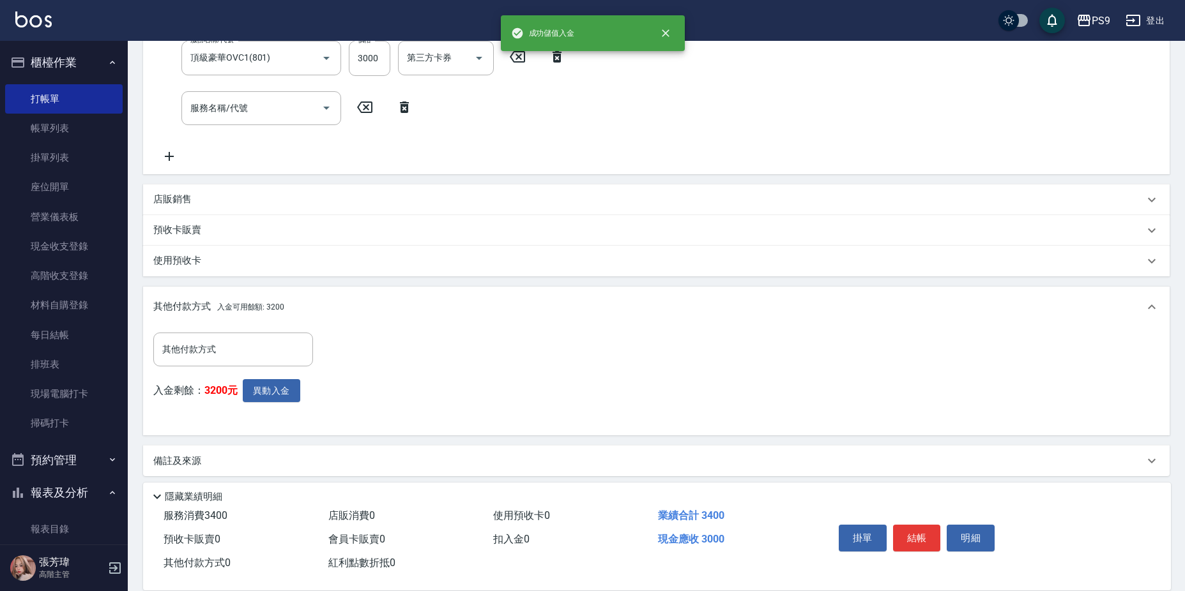
click at [296, 403] on div "入金剩餘： 3200元 異動入金" at bounding box center [236, 402] width 167 height 47
click at [293, 398] on button "異動入金" at bounding box center [271, 391] width 57 height 24
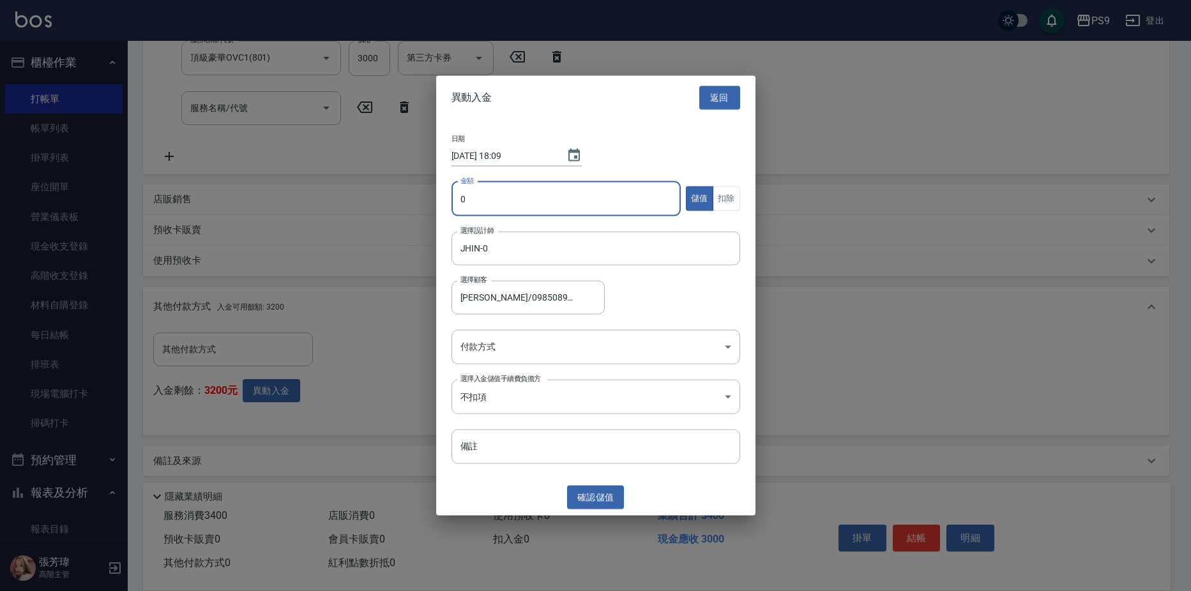
click at [579, 183] on input "0" at bounding box center [567, 198] width 230 height 34
type input "400"
click at [724, 201] on button "扣除" at bounding box center [726, 198] width 27 height 25
click at [568, 340] on body "PS9 登出 櫃檯作業 打帳單 帳單列表 掛單列表 座位開單 營業儀表板 現金收支登錄 高階收支登錄 材料自購登錄 每日結帳 排班表 現場電腦打卡 掃碼打卡 …" at bounding box center [595, 129] width 1191 height 939
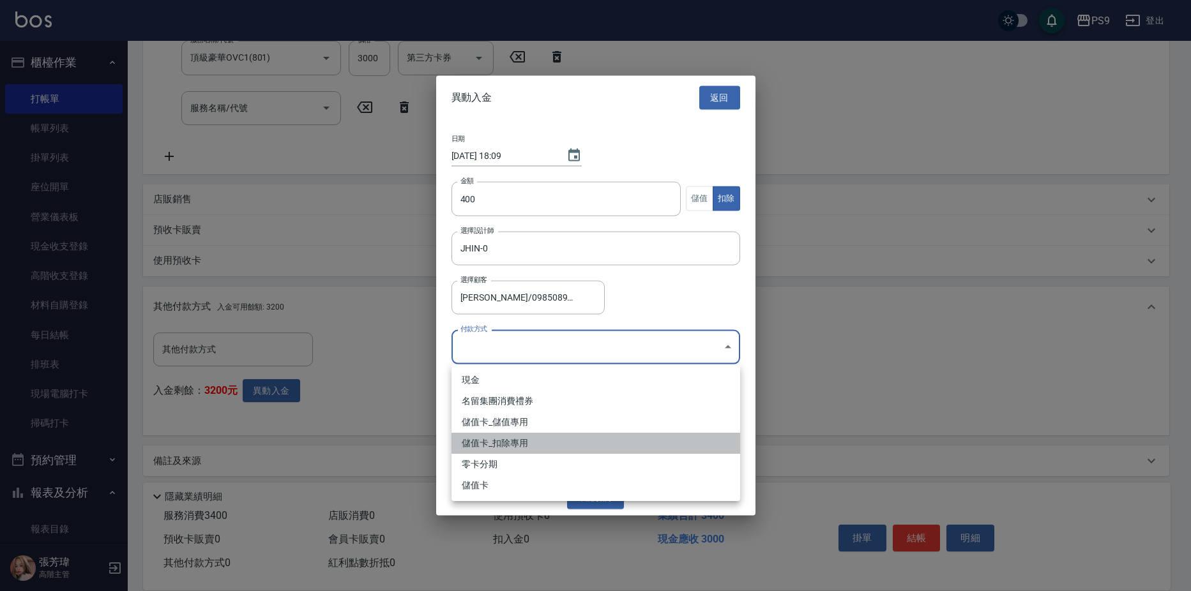
click at [524, 442] on li "儲值卡_扣除專用" at bounding box center [596, 443] width 289 height 21
type input "儲值卡_扣除專用"
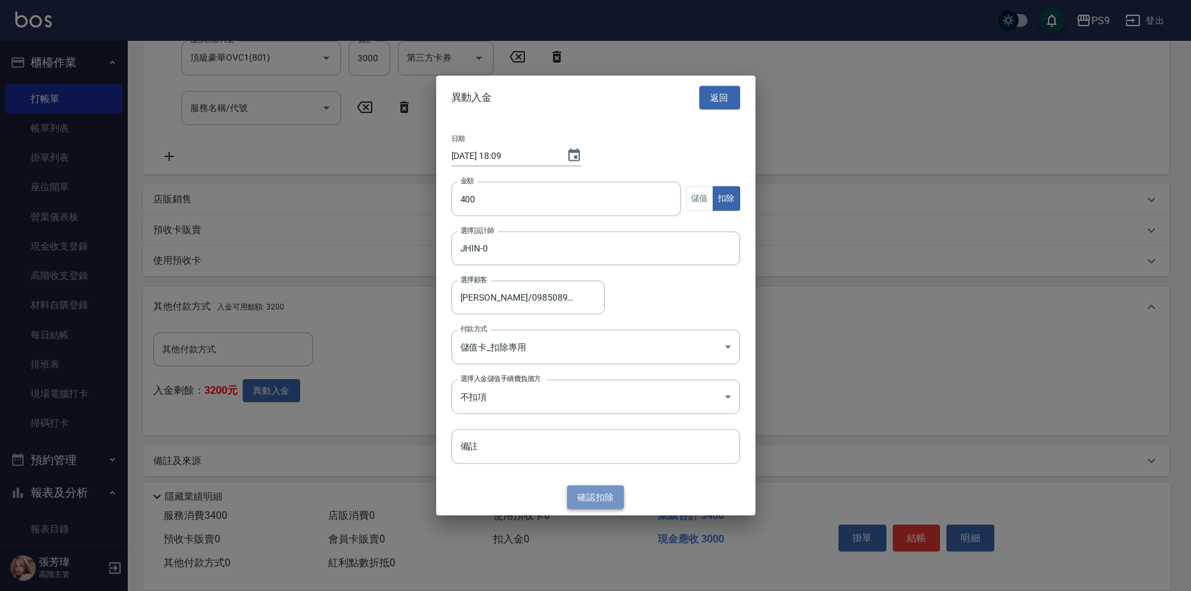
click at [592, 493] on button "確認 扣除" at bounding box center [595, 498] width 57 height 24
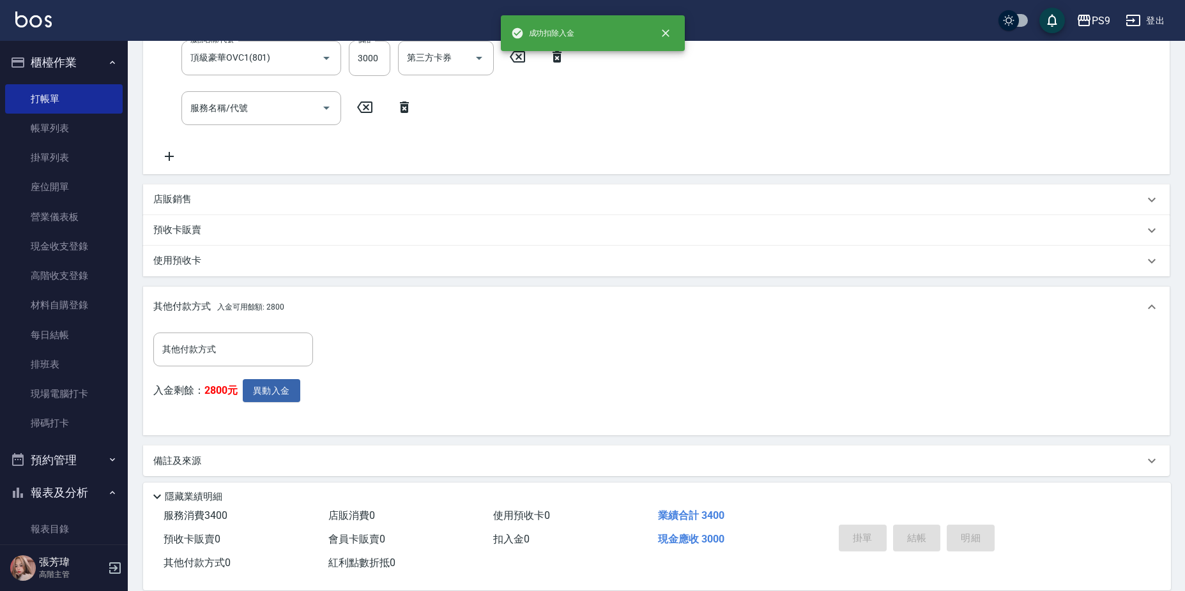
type input "[DATE] 18:09"
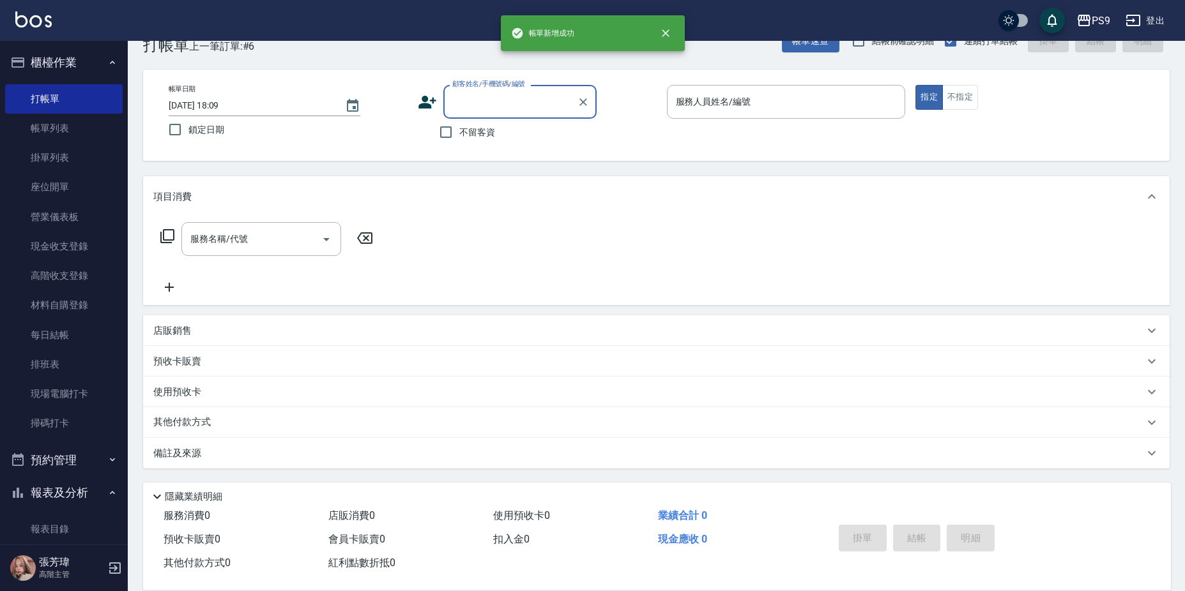
scroll to position [0, 0]
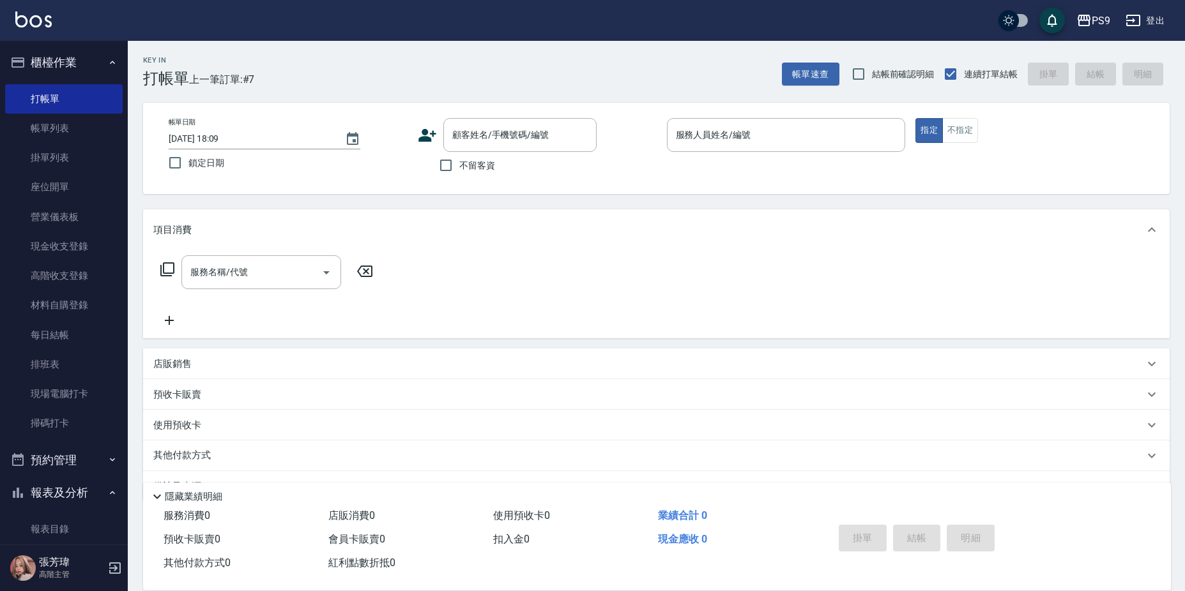
click at [475, 167] on span "不留客資" at bounding box center [477, 165] width 36 height 13
click at [459, 167] on input "不留客資" at bounding box center [445, 165] width 27 height 27
checkbox input "true"
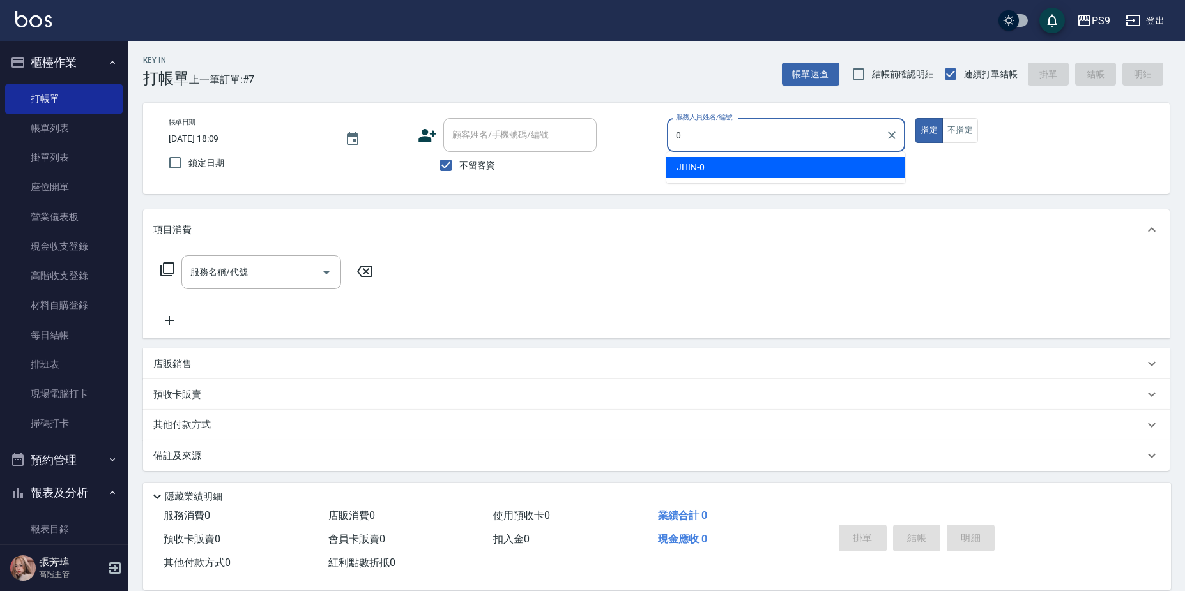
type input "JHIN-0"
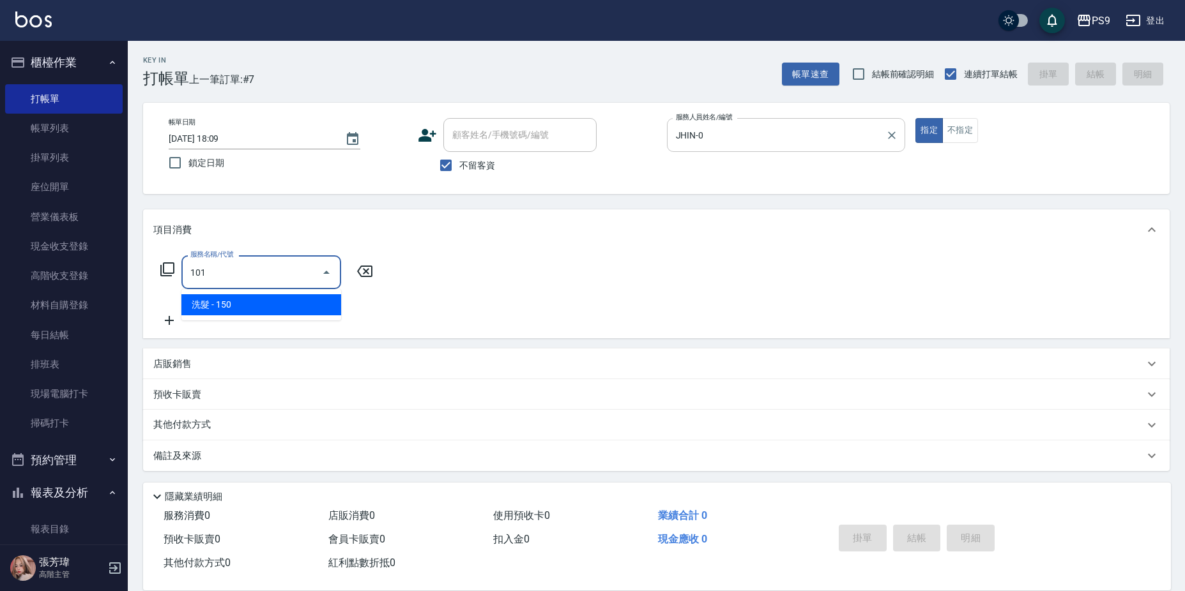
type input "洗髮(101)"
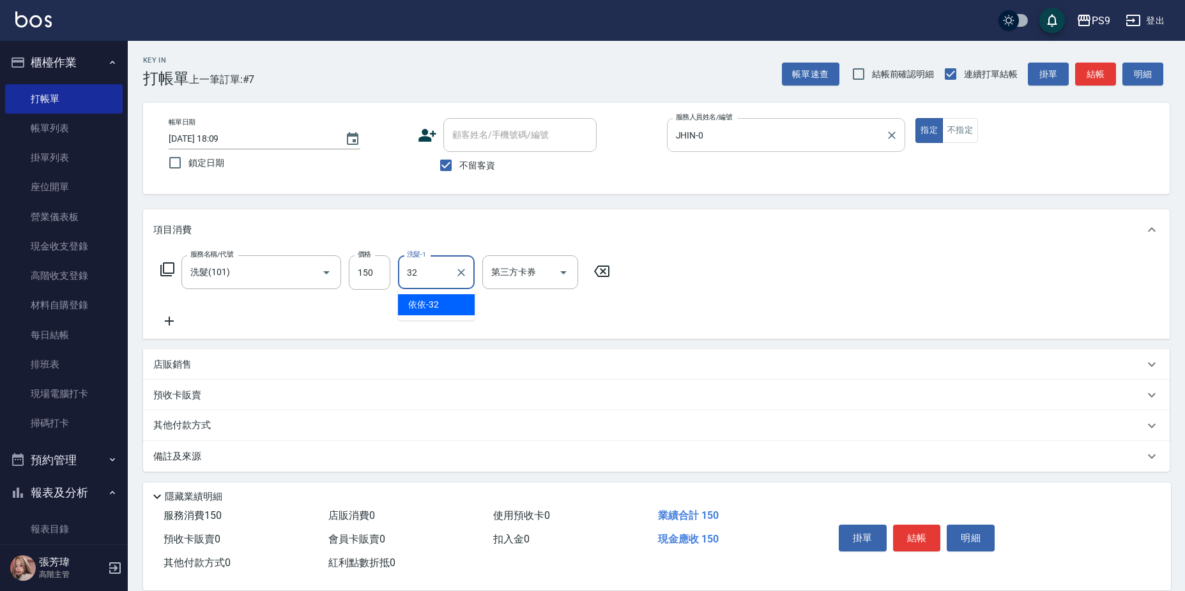
type input "依依-32"
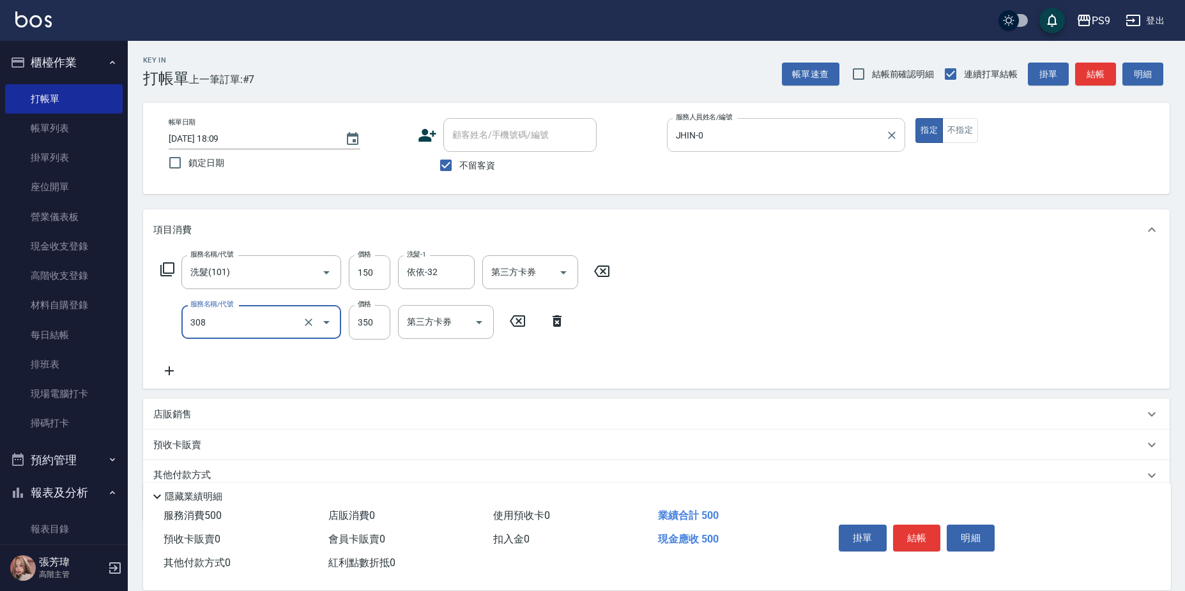
type input "剪-350(308)"
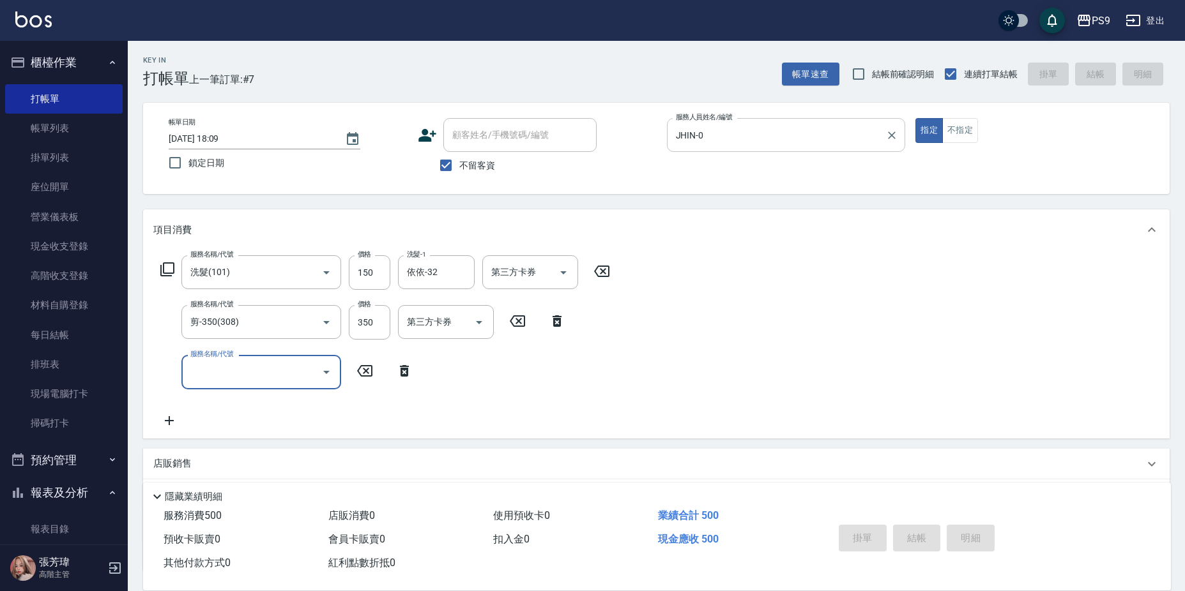
type input "[DATE] 18:10"
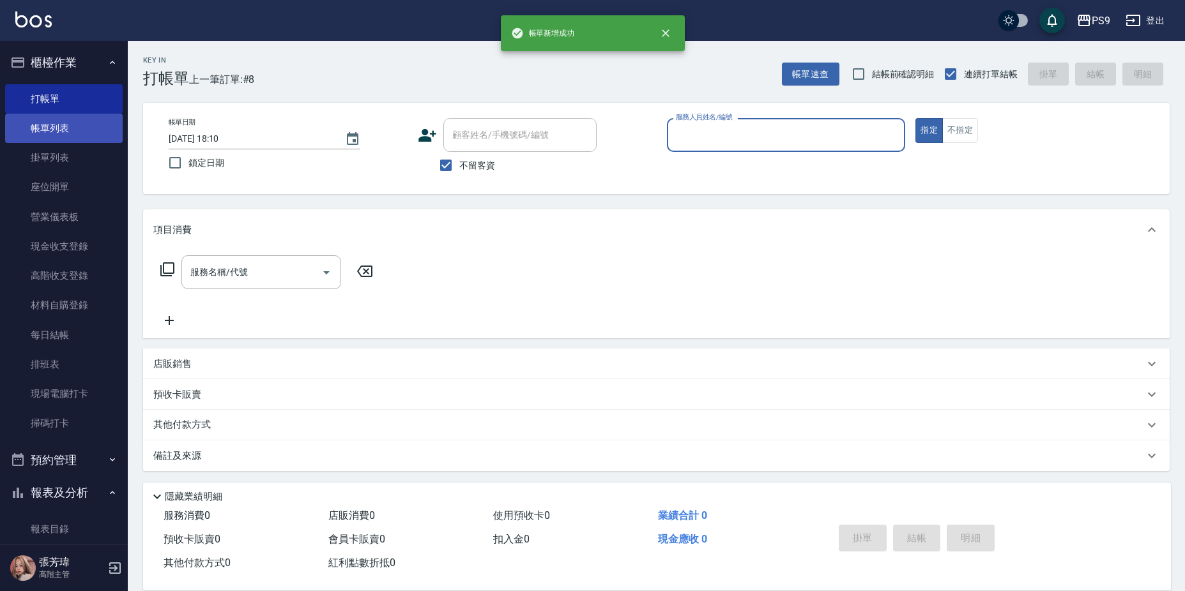
click at [86, 115] on link "帳單列表" at bounding box center [64, 128] width 118 height 29
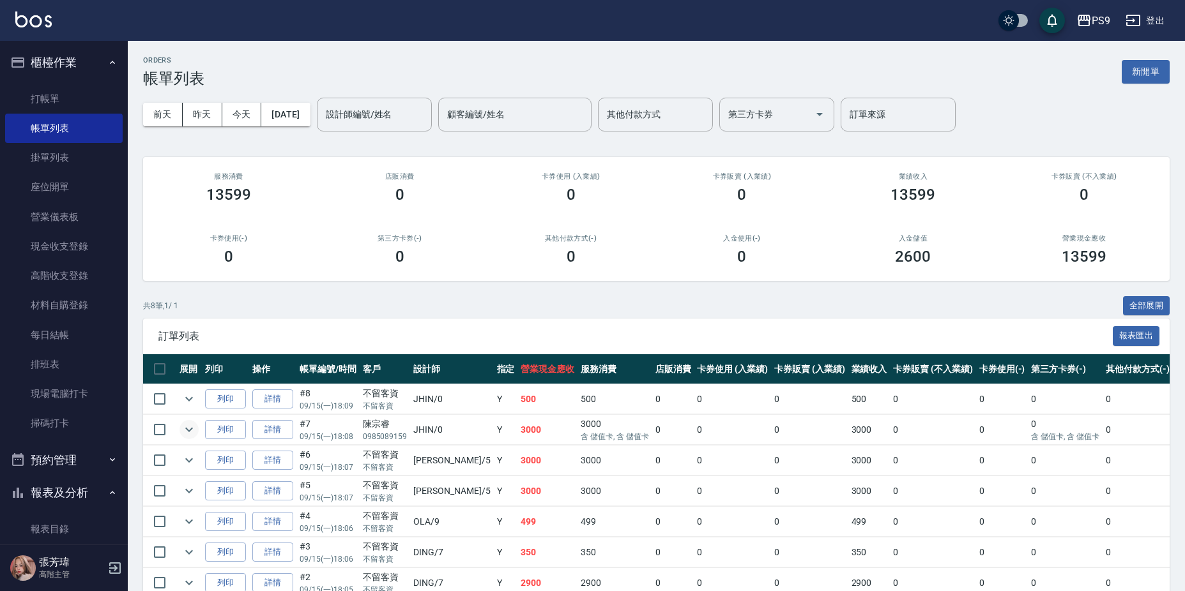
click at [192, 432] on icon "expand row" at bounding box center [188, 429] width 15 height 15
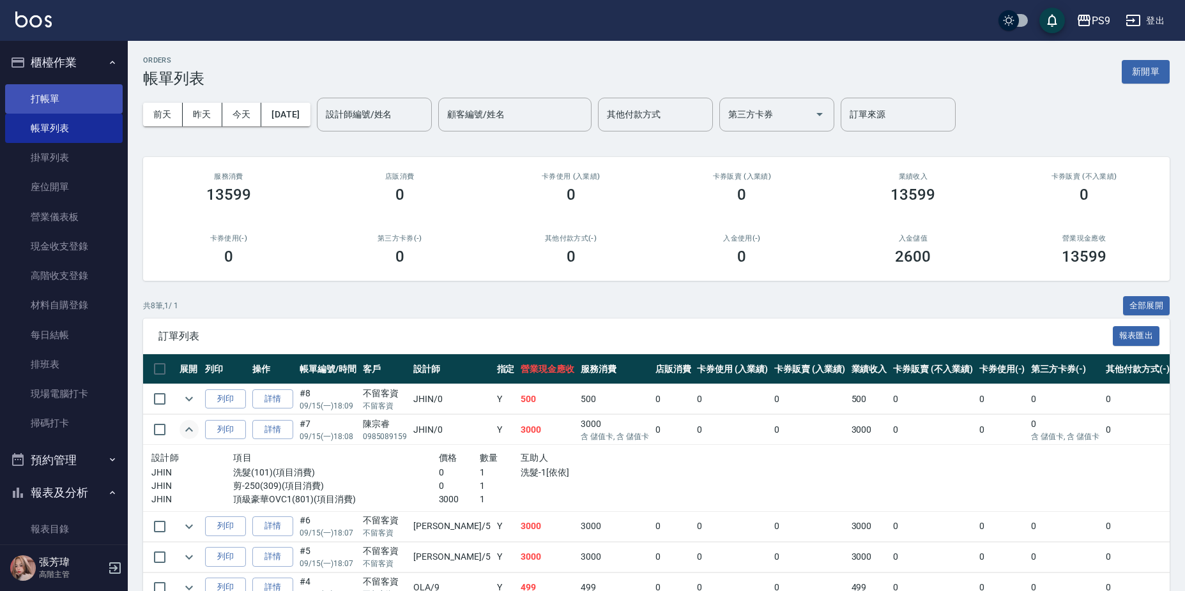
click at [70, 98] on link "打帳單" at bounding box center [64, 98] width 118 height 29
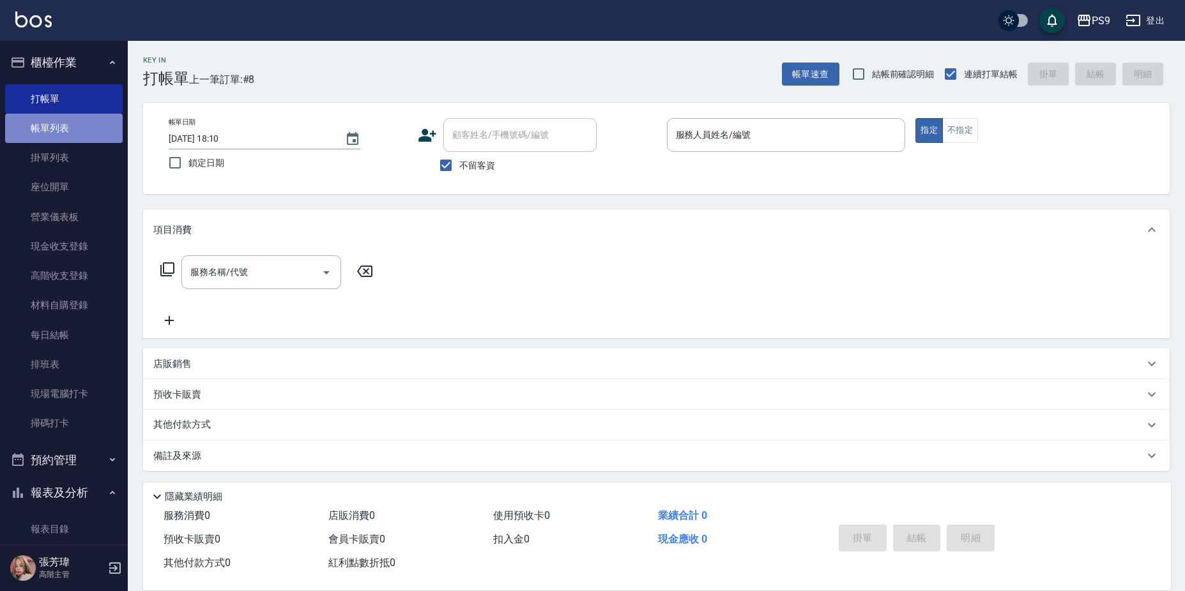
click at [75, 130] on link "帳單列表" at bounding box center [64, 128] width 118 height 29
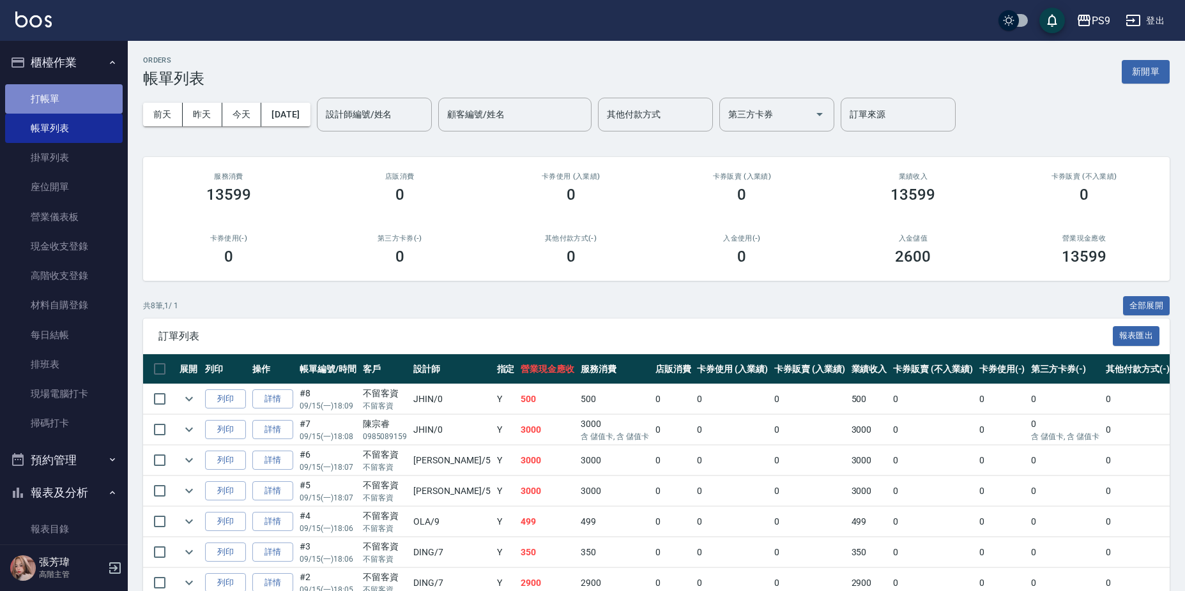
click at [79, 86] on link "打帳單" at bounding box center [64, 98] width 118 height 29
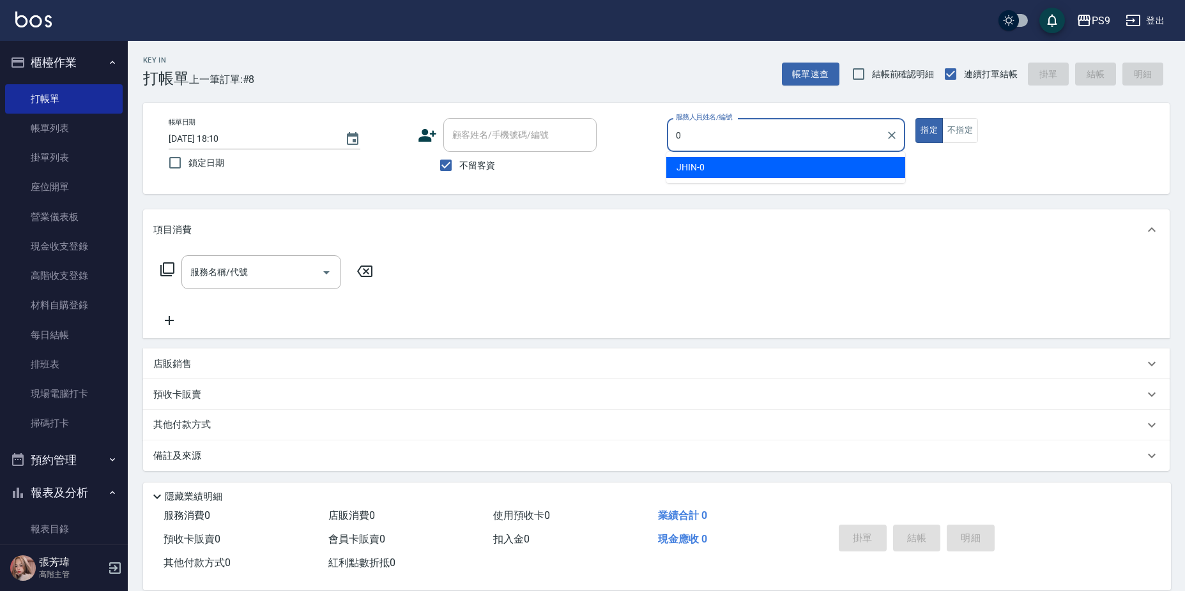
type input "JHIN-0"
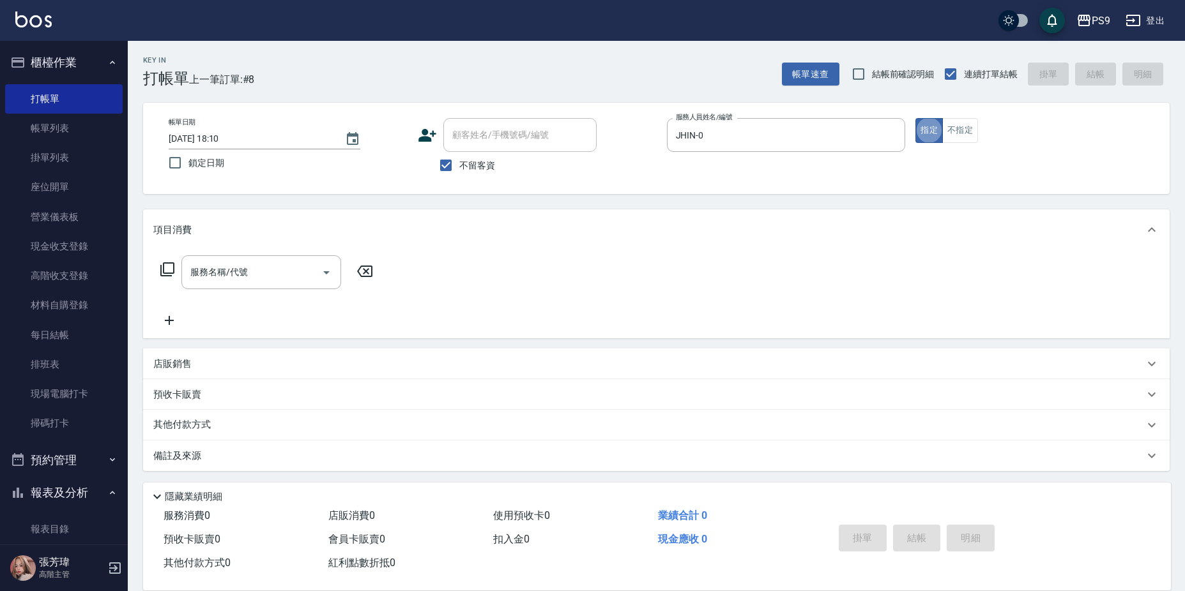
type button "true"
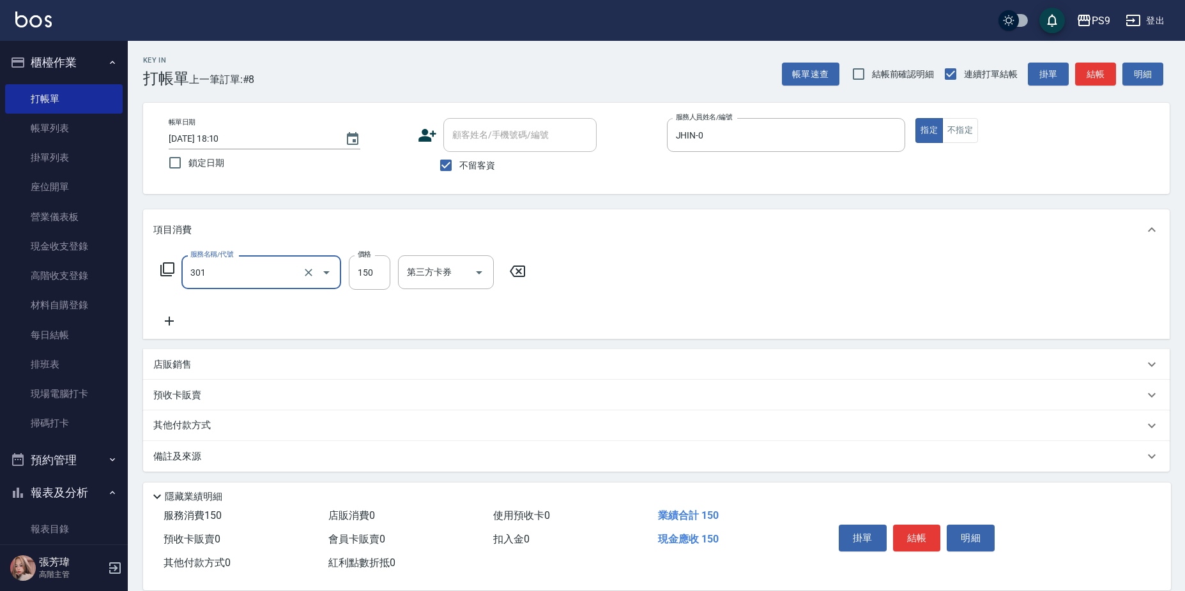
type input "剪-150(301)"
type input "400"
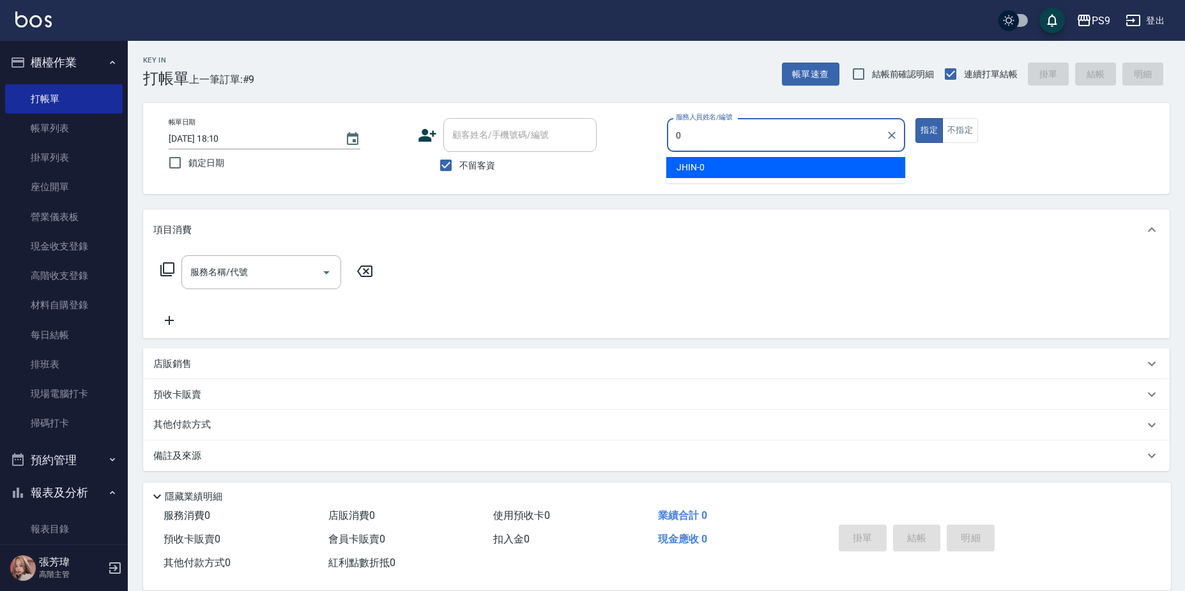
type input "JHIN-0"
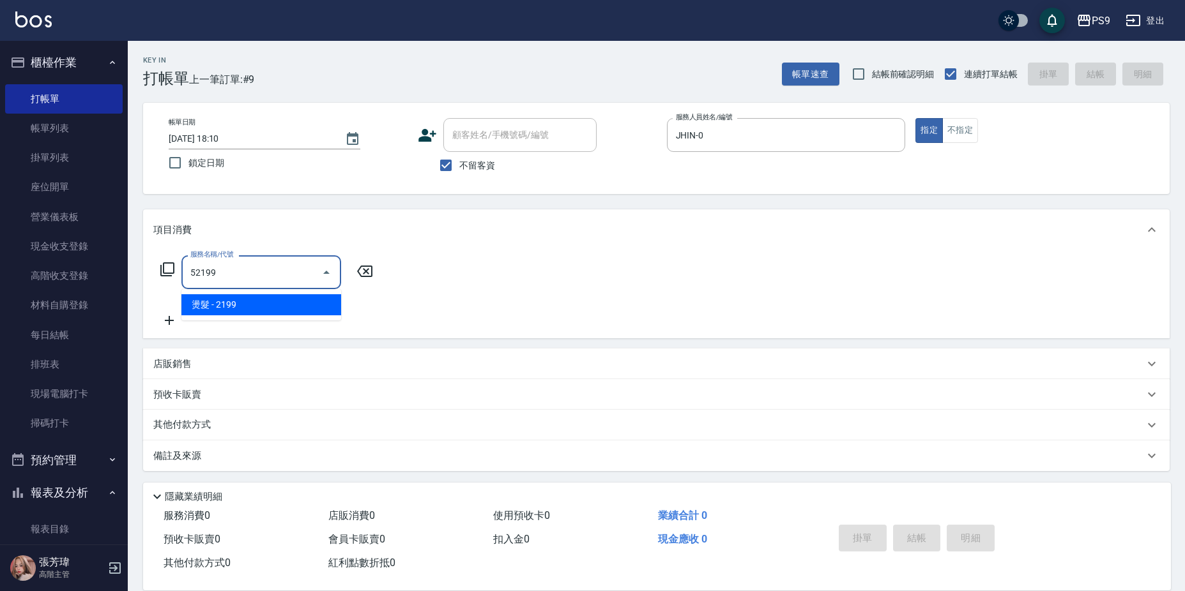
type input "燙髮(52199)"
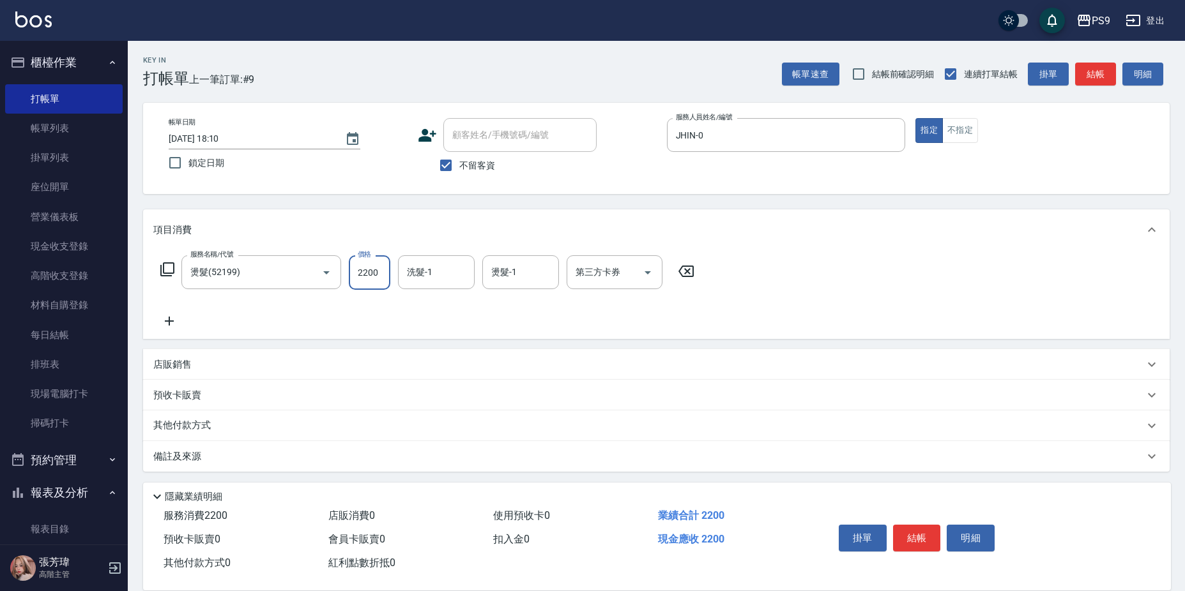
type input "2200"
type input "依依-32"
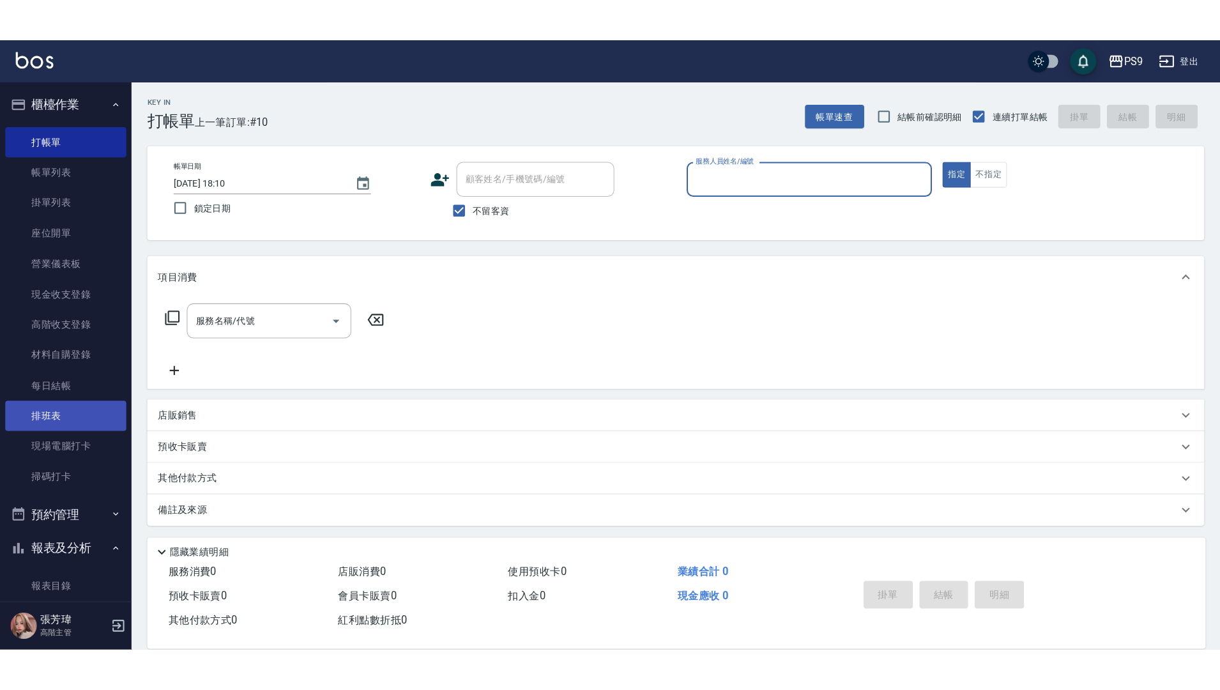
scroll to position [128, 0]
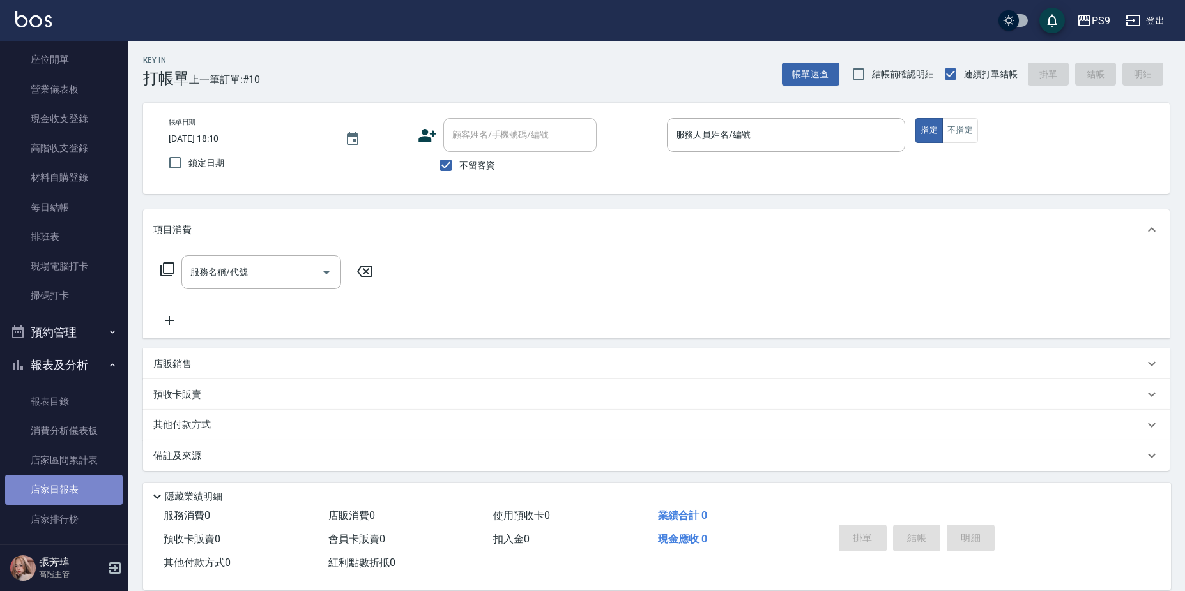
click at [80, 478] on link "店家日報表" at bounding box center [64, 489] width 118 height 29
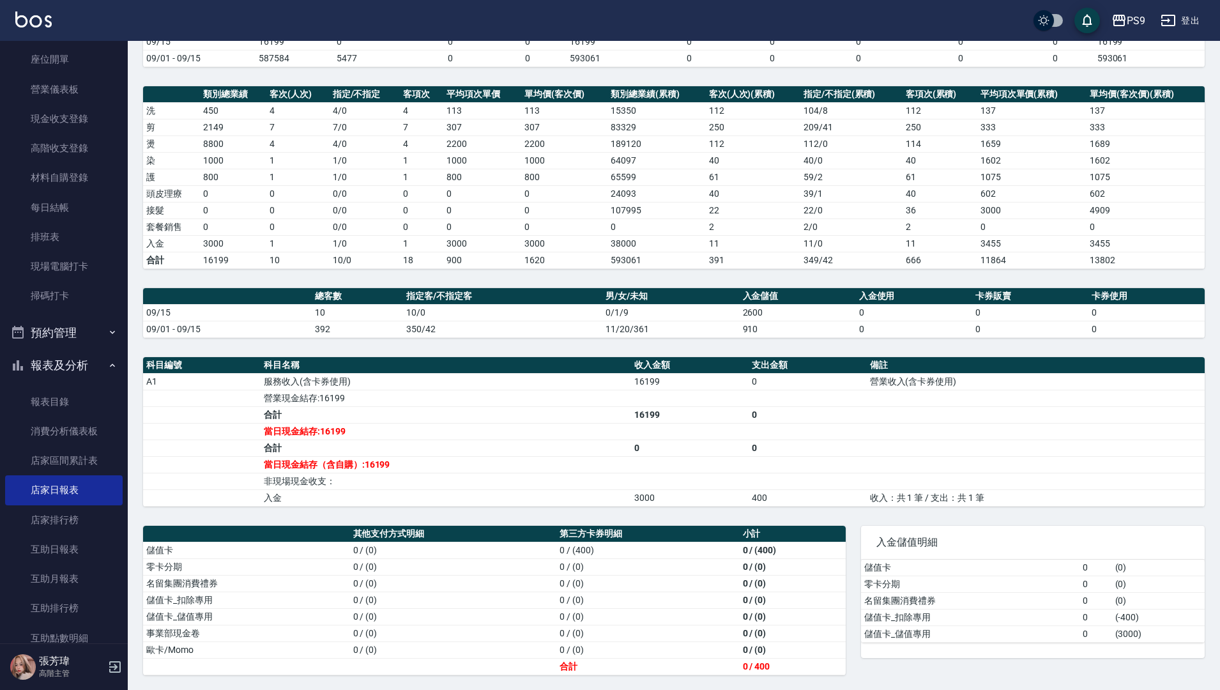
scroll to position [139, 0]
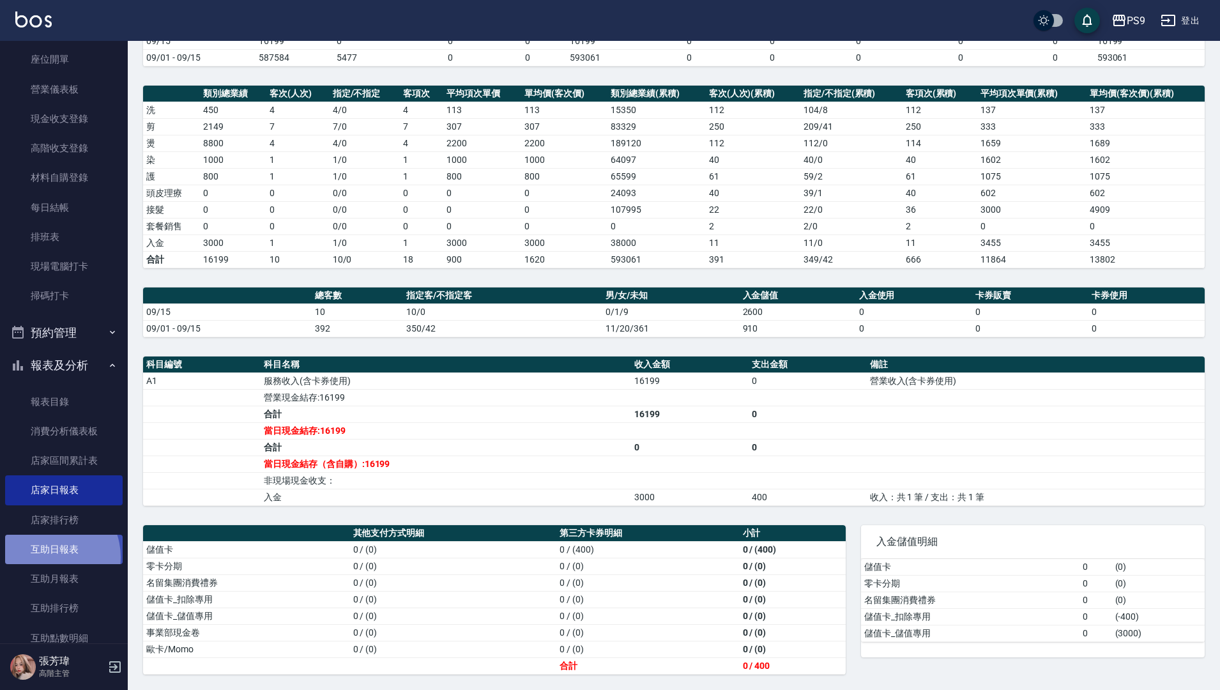
click at [48, 557] on link "互助日報表" at bounding box center [64, 549] width 118 height 29
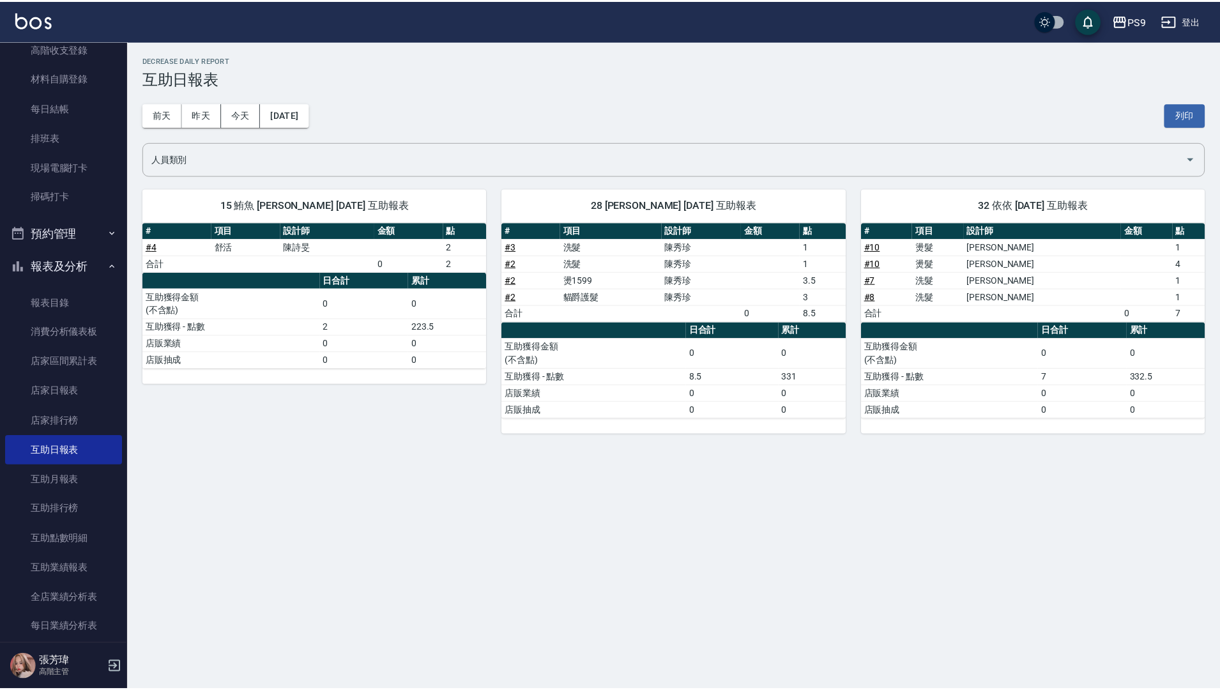
scroll to position [383, 0]
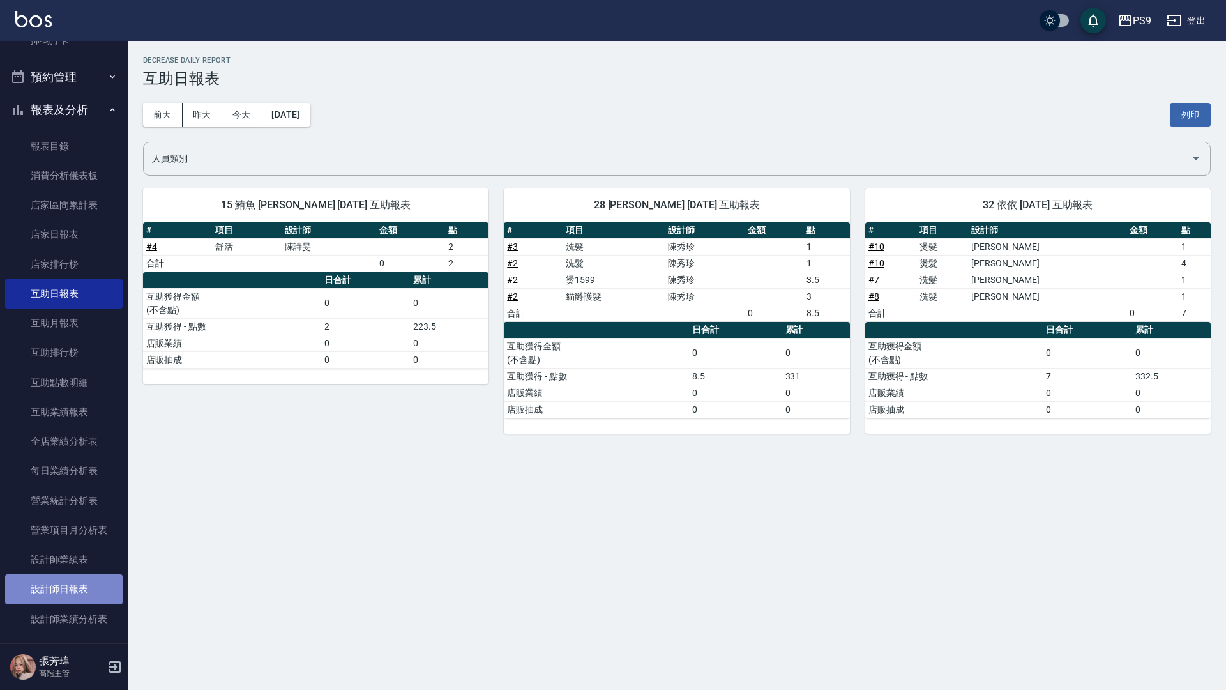
click at [91, 585] on link "設計師日報表" at bounding box center [64, 588] width 118 height 29
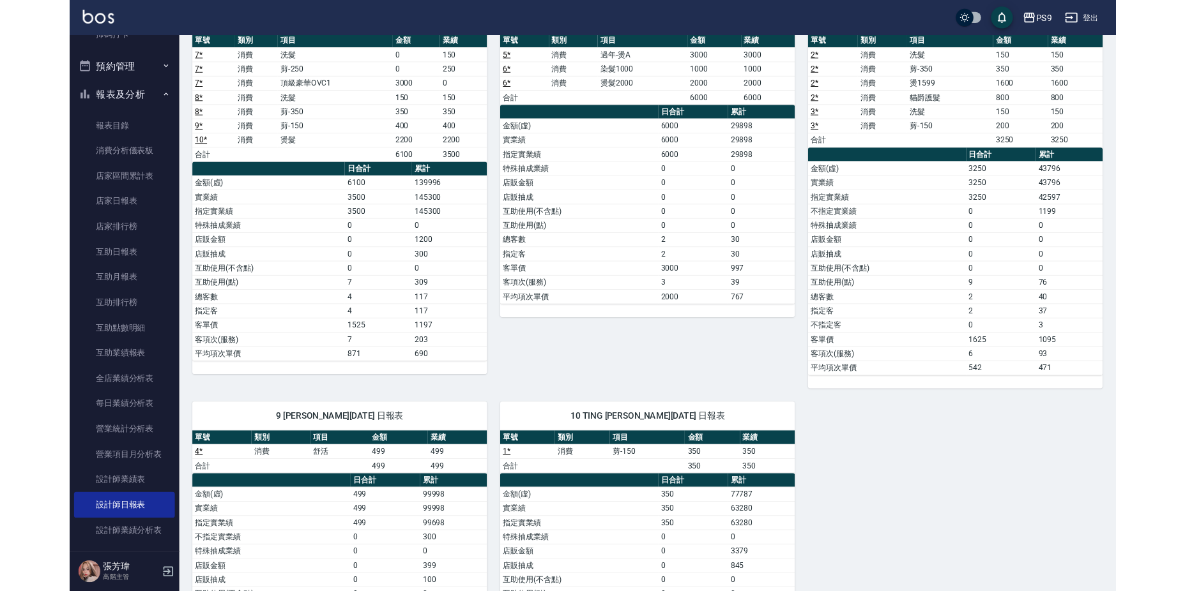
scroll to position [295, 0]
